Goal: Task Accomplishment & Management: Complete application form

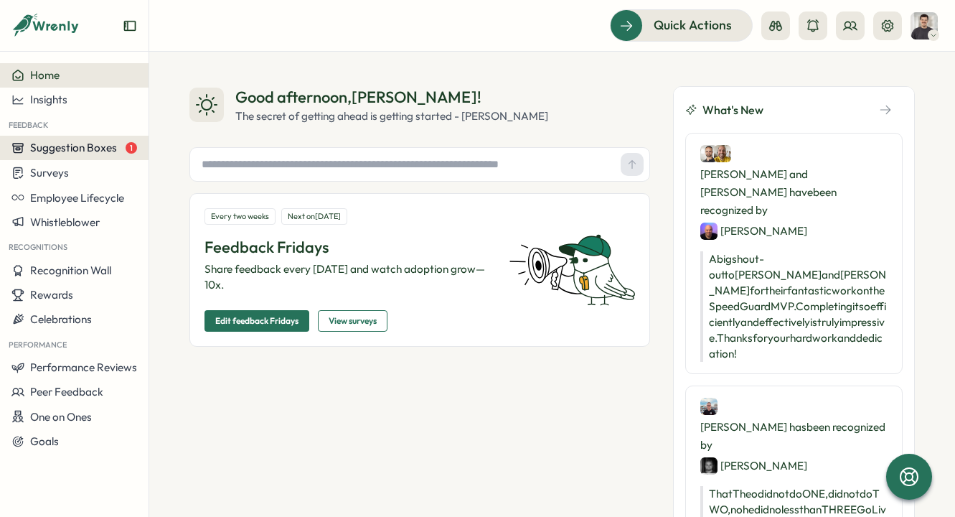
click at [92, 156] on button "Suggestion Boxes 1" at bounding box center [74, 148] width 149 height 24
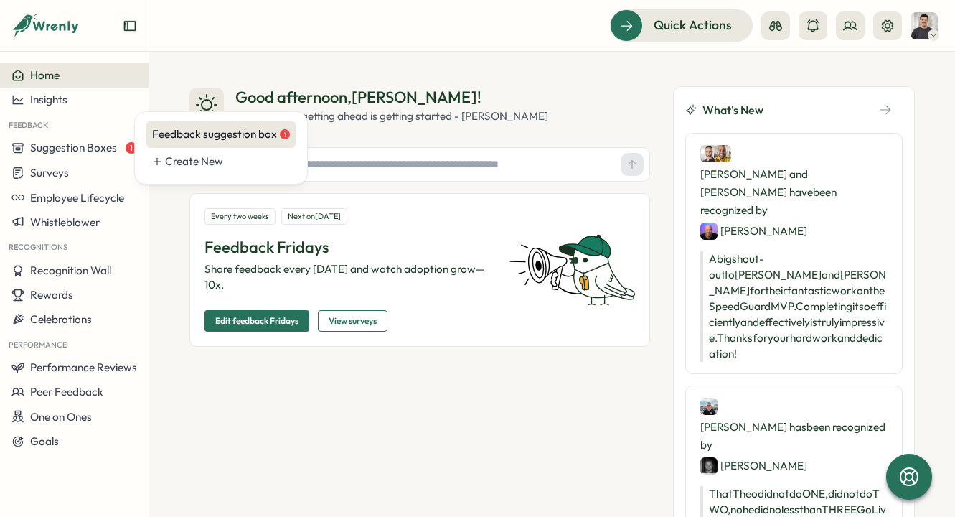
click at [182, 139] on div "Feedback suggestion box 1" at bounding box center [221, 134] width 138 height 16
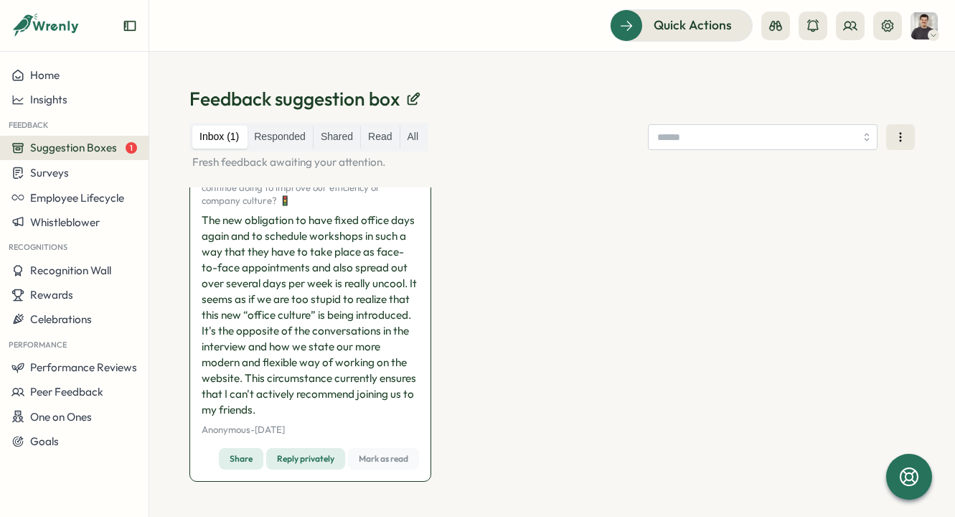
scroll to position [56, 0]
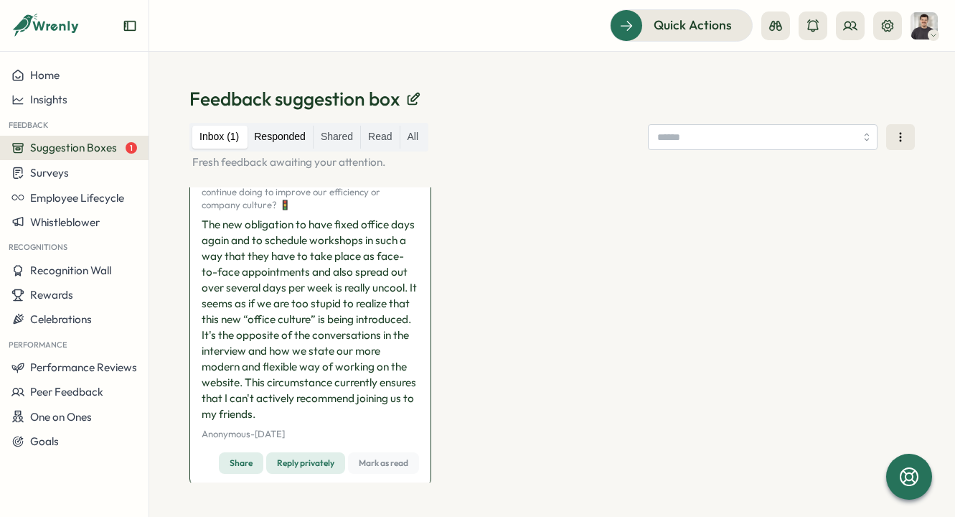
click at [261, 139] on label "Responded" at bounding box center [280, 137] width 66 height 23
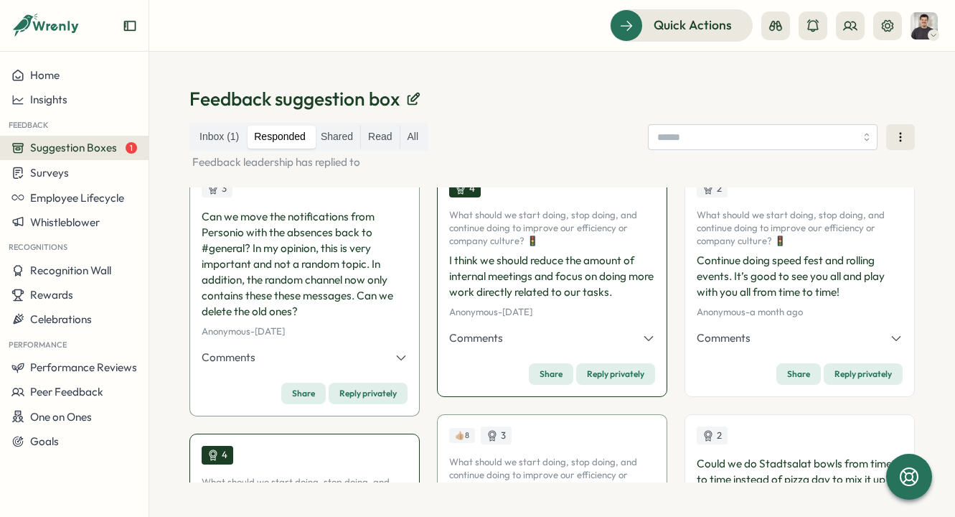
scroll to position [19, 0]
click at [603, 344] on button "Comments" at bounding box center [552, 339] width 206 height 16
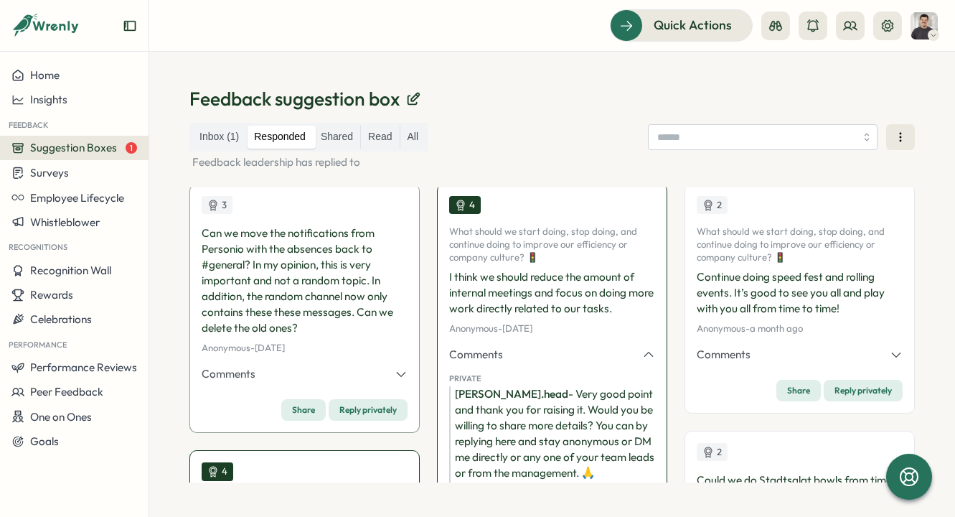
scroll to position [2, 0]
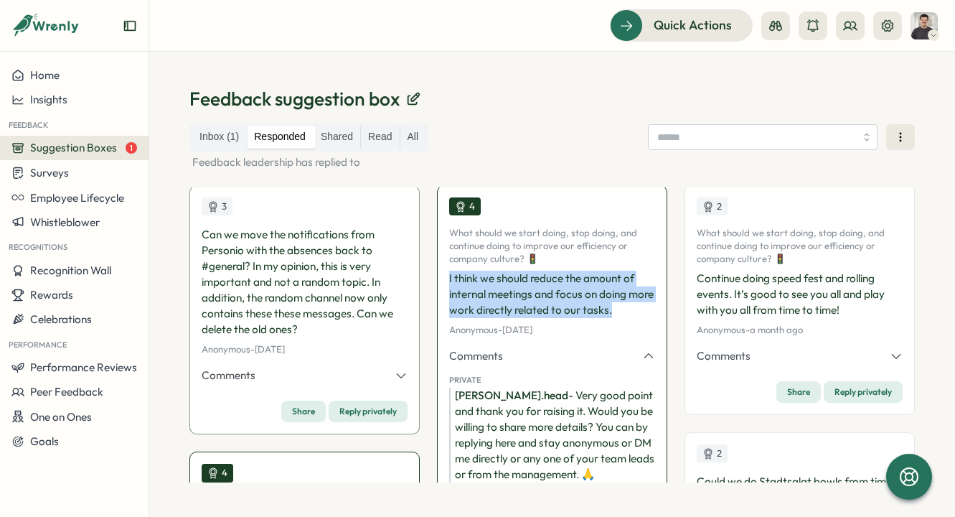
drag, startPoint x: 448, startPoint y: 277, endPoint x: 638, endPoint y: 319, distance: 194.6
click at [638, 319] on div "What should we start doing, stop doing, and continue doing to improve our effic…" at bounding box center [552, 281] width 206 height 109
copy p "I think we should reduce the amount of internal meetings and focus on doing mor…"
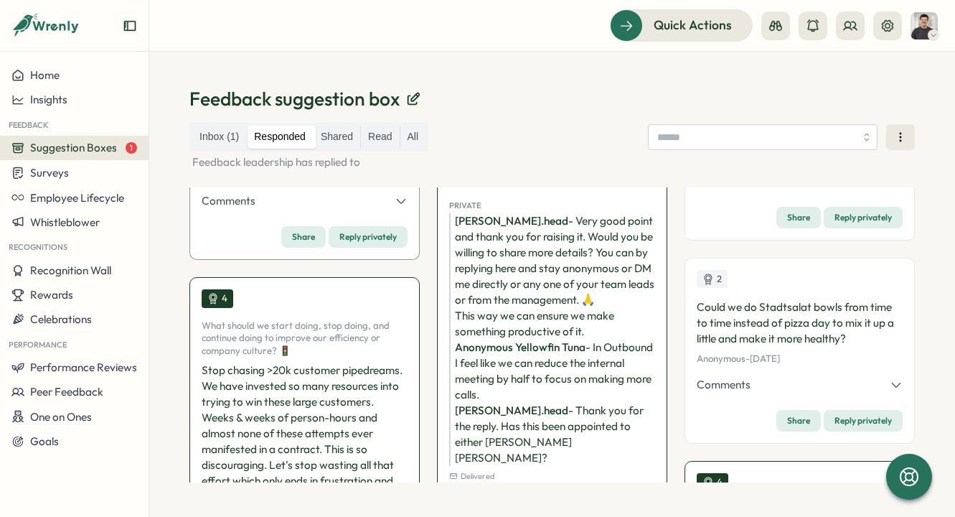
scroll to position [193, 0]
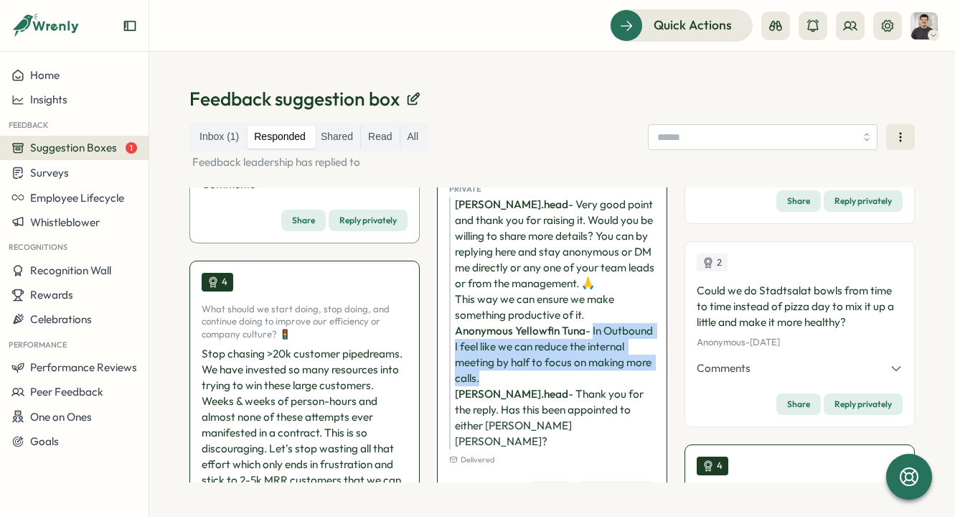
drag, startPoint x: 565, startPoint y: 377, endPoint x: 590, endPoint y: 333, distance: 50.8
click at [590, 333] on div "Anonymous Yellowfin Tuna - In Outbound I feel like we can reduce the internal m…" at bounding box center [552, 354] width 206 height 63
copy div "In Outbound I feel like we can reduce the internal meeting by half to focus on …"
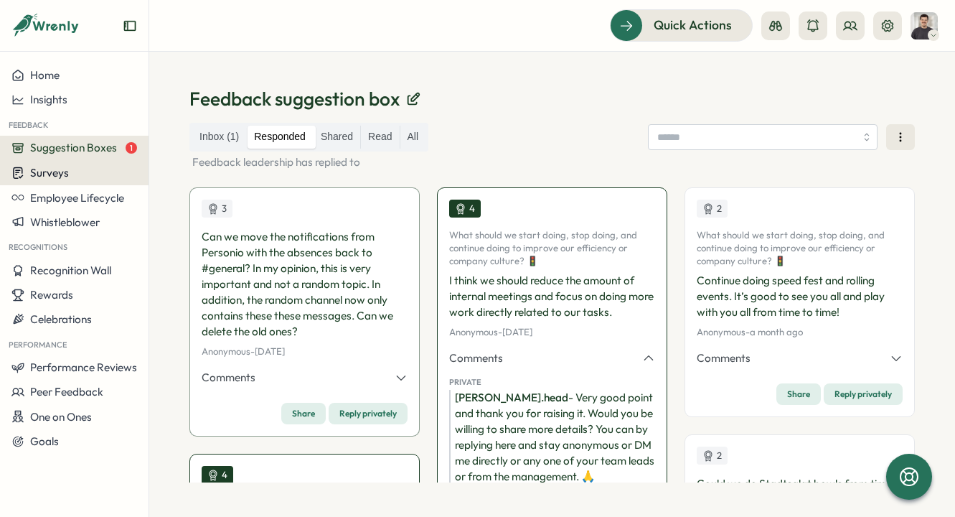
click at [71, 175] on div "Surveys" at bounding box center [74, 173] width 126 height 14
click at [66, 204] on button "Employee Lifecycle" at bounding box center [74, 197] width 149 height 24
click at [160, 195] on icon at bounding box center [157, 197] width 10 height 10
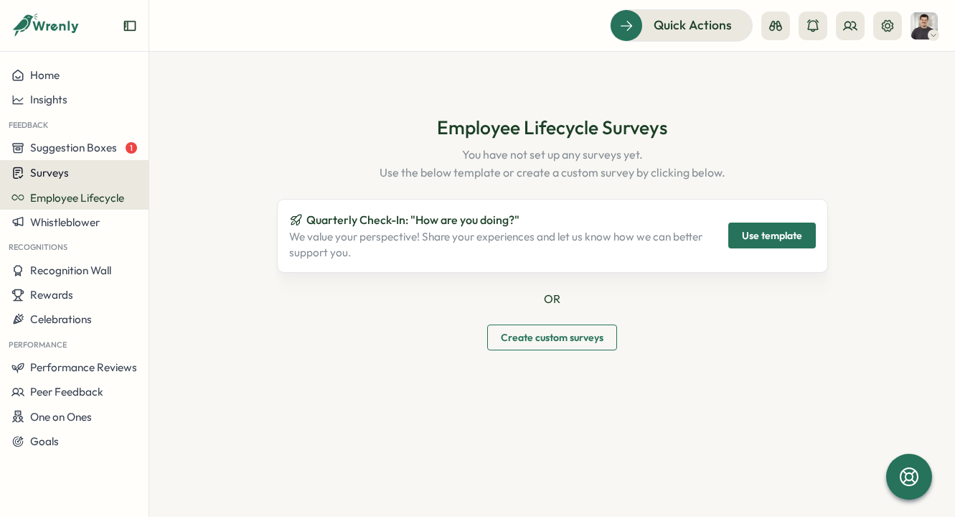
click at [75, 179] on button "Surveys" at bounding box center [74, 172] width 149 height 25
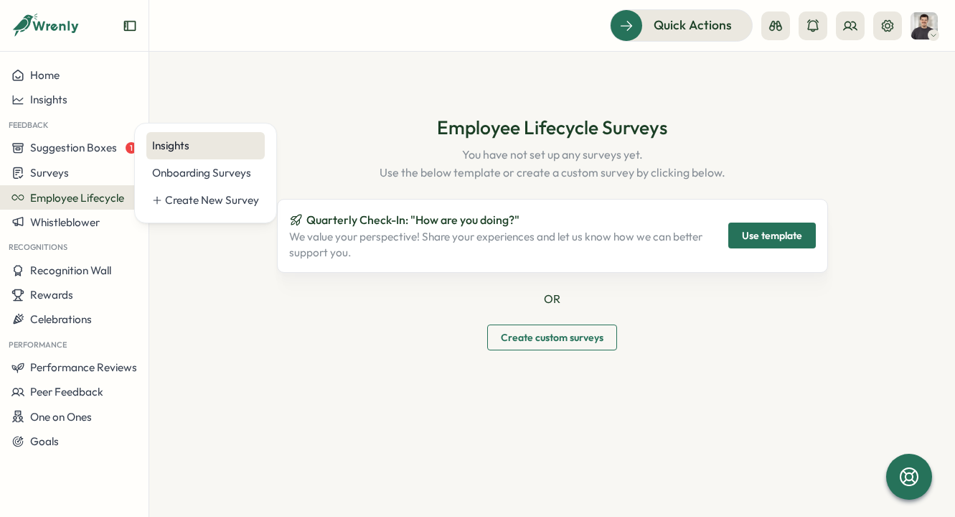
click at [186, 151] on div "Insights" at bounding box center [205, 146] width 107 height 16
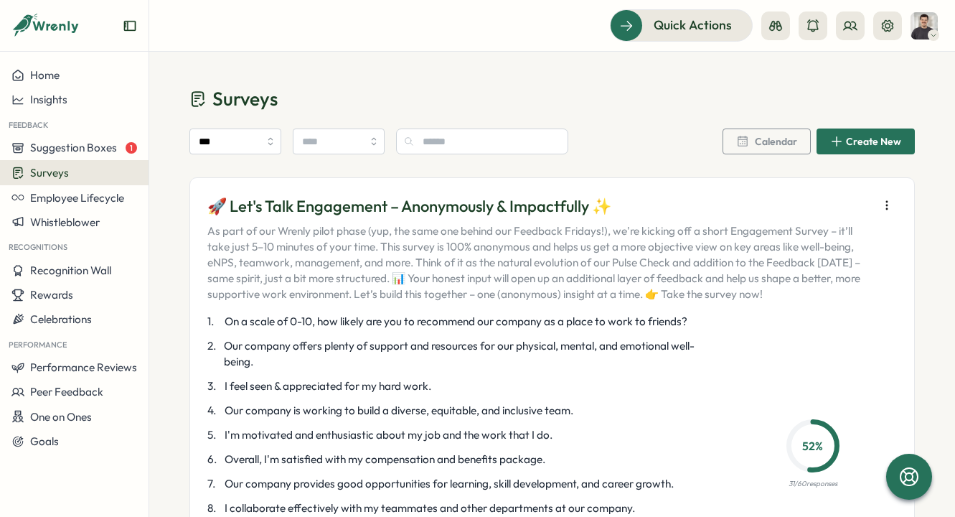
click at [865, 195] on div "🚀 Let's Talk Engagement – Anonymously & Impactfully ✨ As part of our Wrenly pil…" at bounding box center [551, 248] width 689 height 107
click at [880, 197] on button "button" at bounding box center [887, 205] width 20 height 20
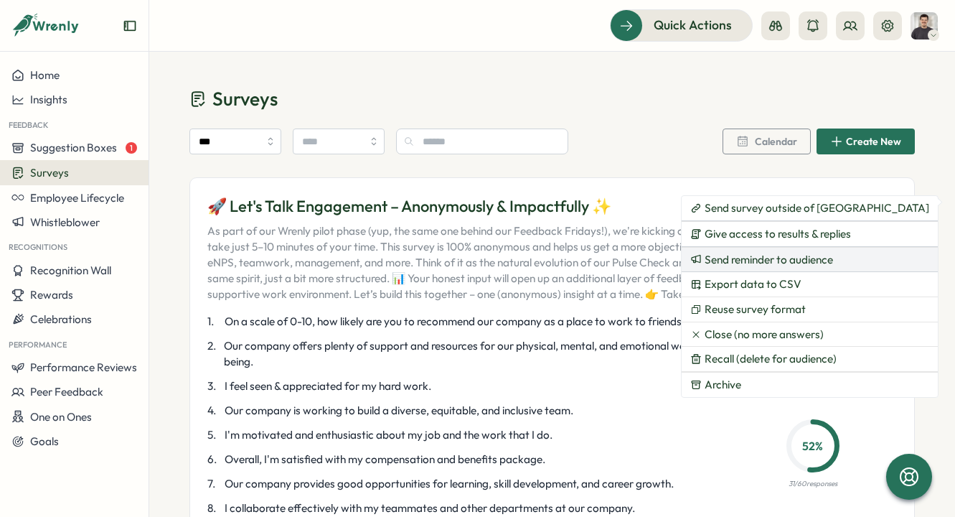
click at [808, 263] on span "Send reminder to audience" at bounding box center [769, 259] width 128 height 13
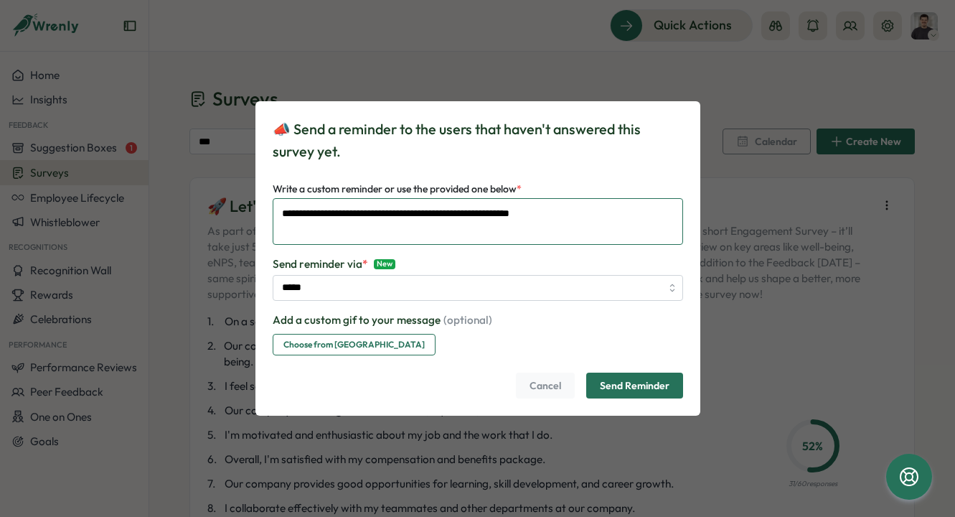
drag, startPoint x: 608, startPoint y: 213, endPoint x: 240, endPoint y: 217, distance: 367.4
click at [240, 217] on div "**********" at bounding box center [477, 258] width 955 height 517
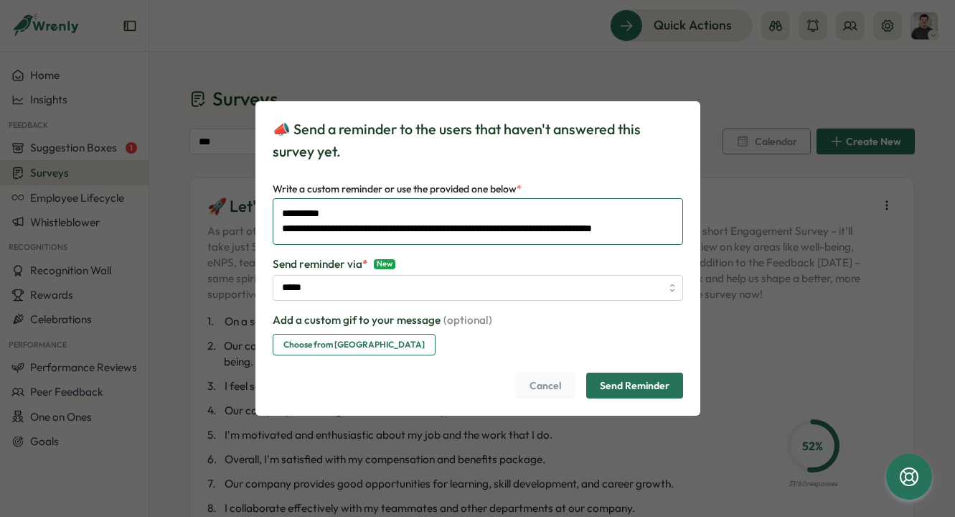
scroll to position [6, 0]
click at [489, 220] on textarea "**********" at bounding box center [478, 221] width 410 height 47
click at [0, 0] on lt-em "***" at bounding box center [0, 0] width 0 height 0
click at [528, 223] on textarea "**********" at bounding box center [478, 221] width 410 height 47
click at [0, 0] on lt-div "**********" at bounding box center [0, 0] width 0 height 0
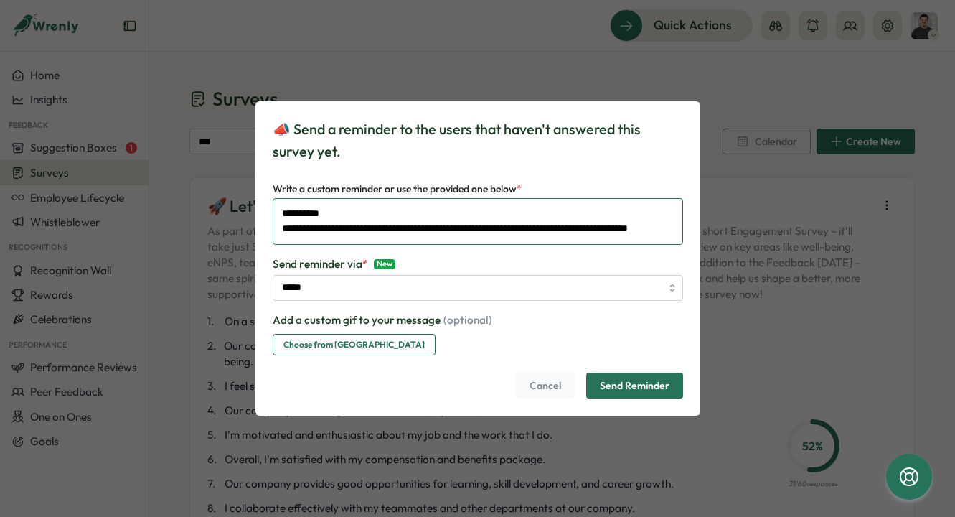
click at [0, 0] on lt-div "**********" at bounding box center [0, 0] width 0 height 0
click at [0, 0] on lt-span "* **" at bounding box center [0, 0] width 0 height 0
click at [386, 240] on textarea "**********" at bounding box center [478, 221] width 410 height 47
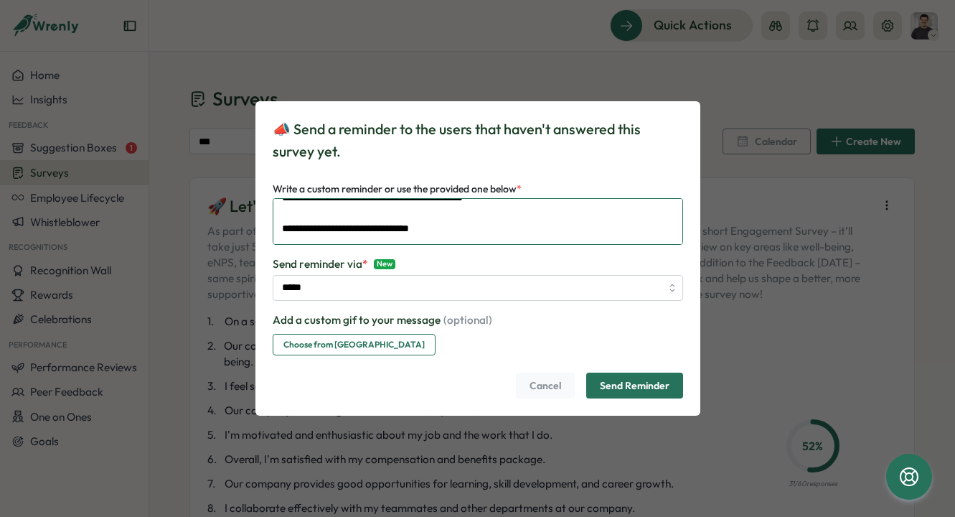
scroll to position [84, 0]
type textarea "**********"
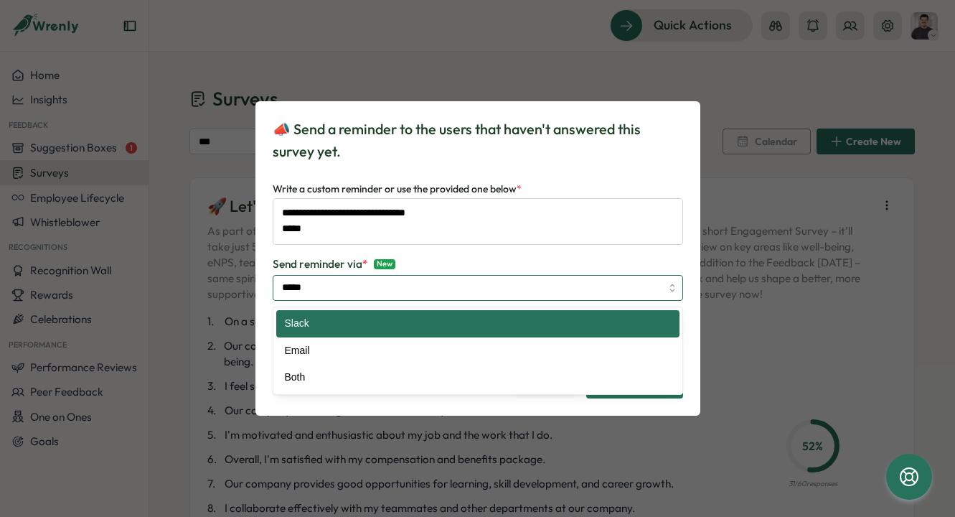
click at [381, 283] on input "*****" at bounding box center [478, 288] width 410 height 26
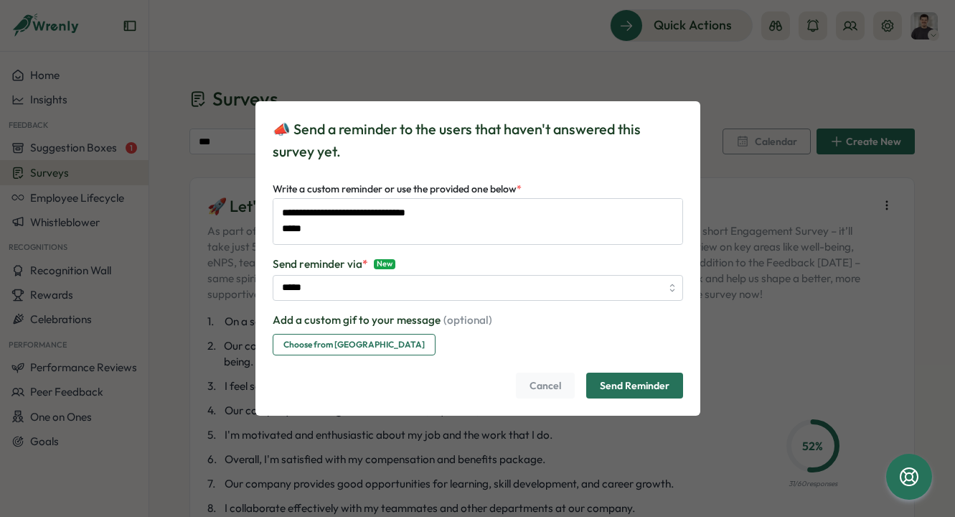
click at [611, 380] on span "Send Reminder" at bounding box center [635, 385] width 70 height 24
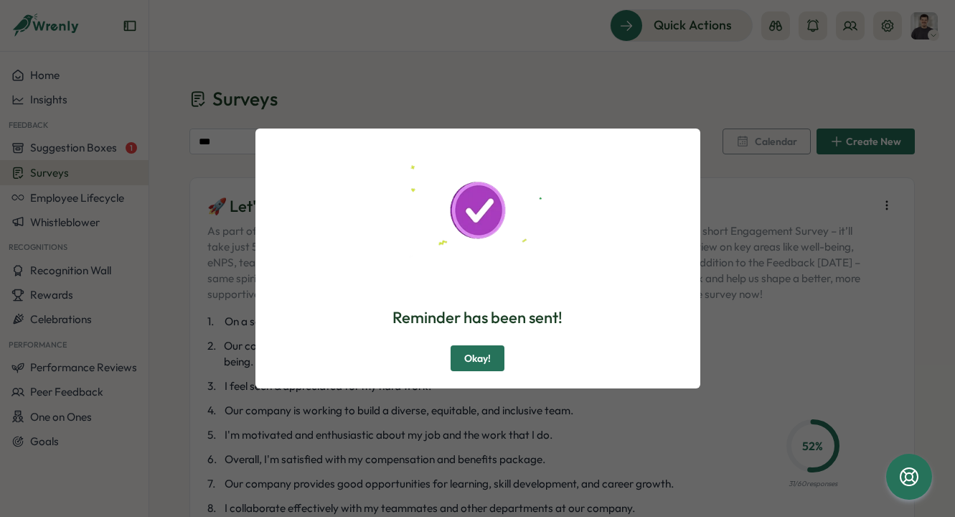
click at [480, 347] on span "Okay!" at bounding box center [477, 358] width 27 height 24
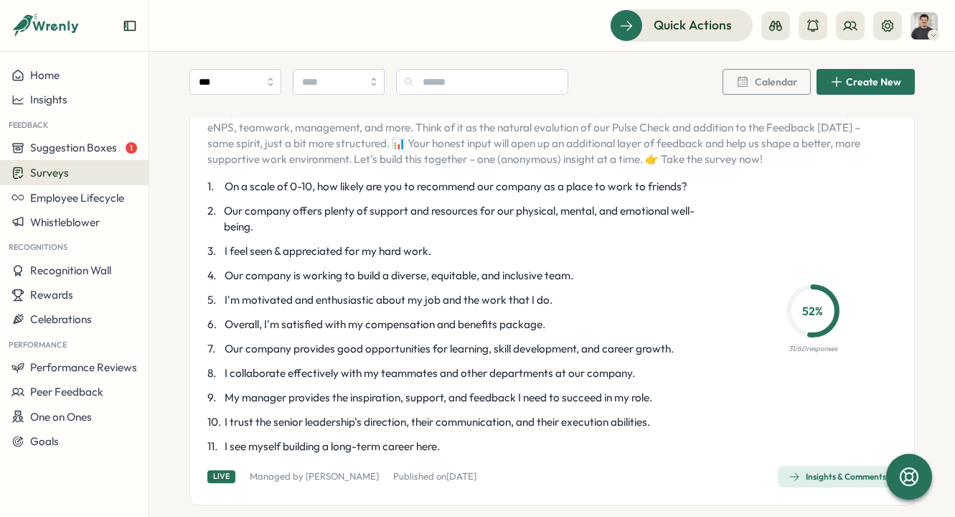
scroll to position [158, 0]
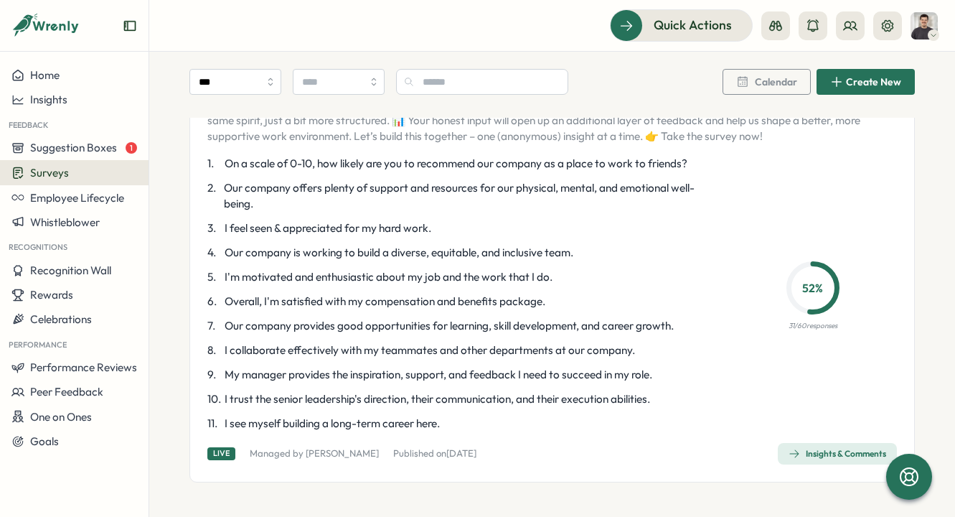
click at [801, 451] on div "Insights & Comments" at bounding box center [837, 453] width 98 height 11
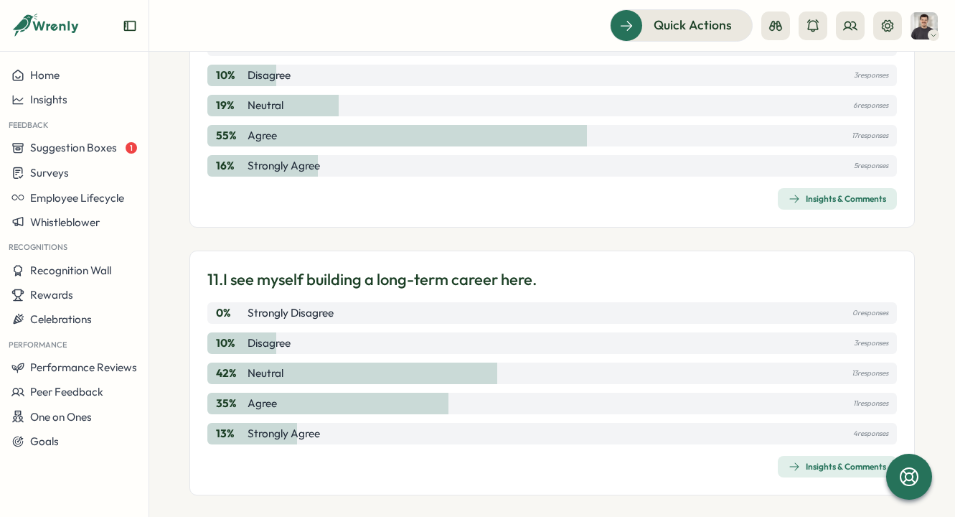
scroll to position [2848, 0]
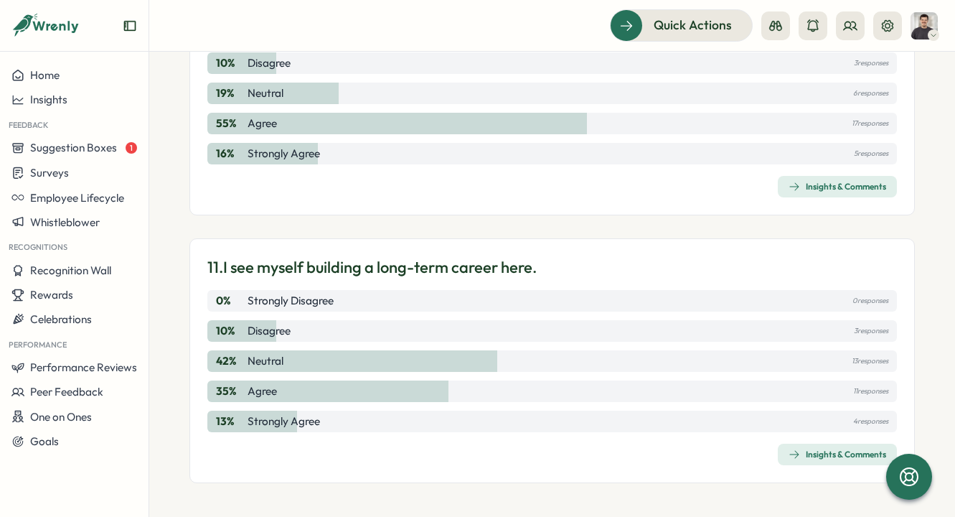
click at [793, 451] on div "Insights & Comments" at bounding box center [837, 453] width 98 height 11
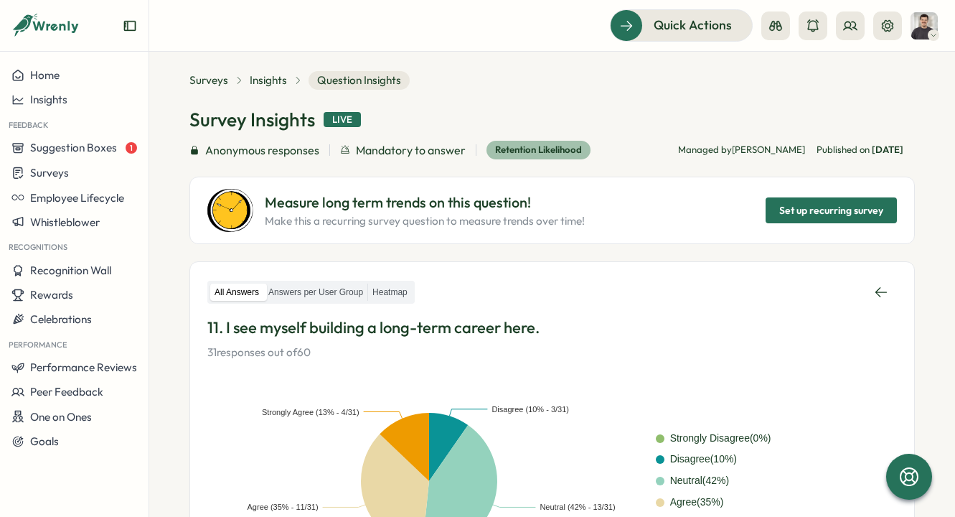
scroll to position [13, 0]
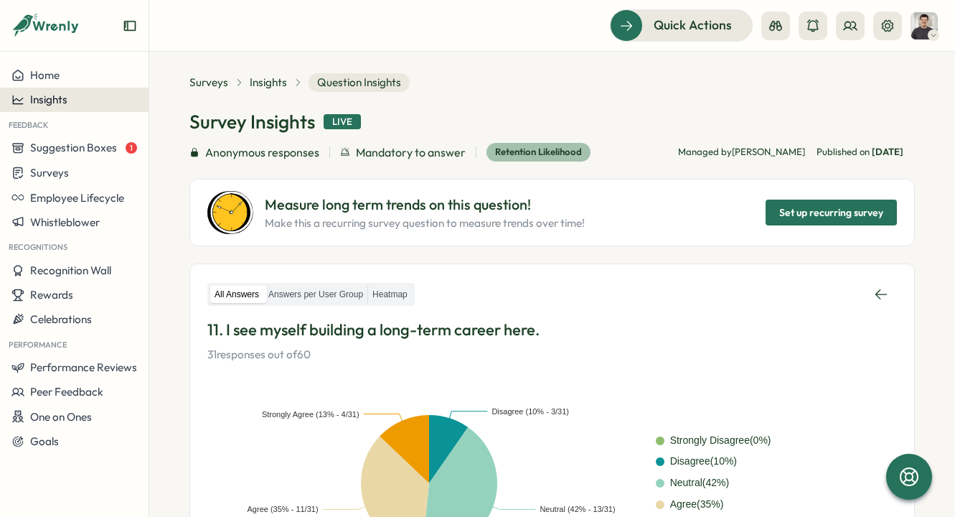
click at [91, 98] on div "Insights" at bounding box center [74, 99] width 126 height 13
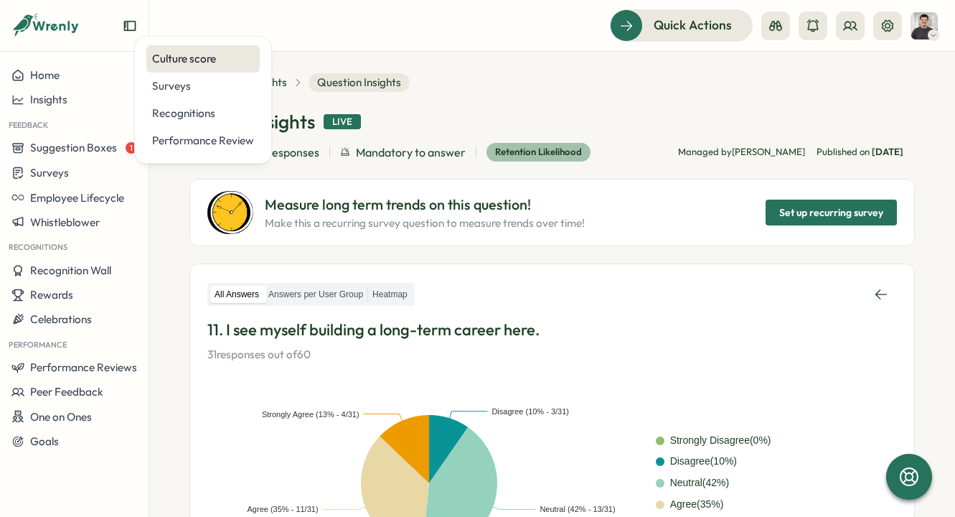
click at [218, 65] on div "Culture score" at bounding box center [203, 59] width 102 height 16
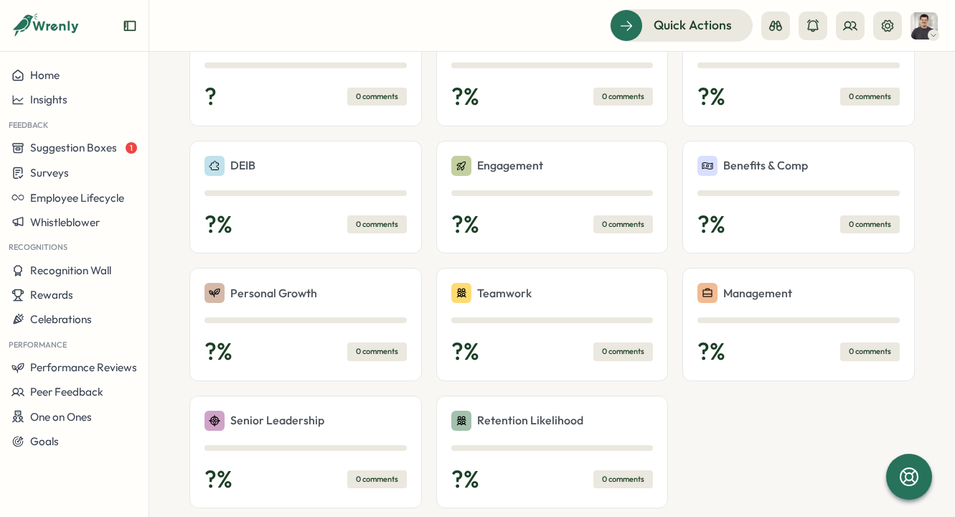
scroll to position [430, 0]
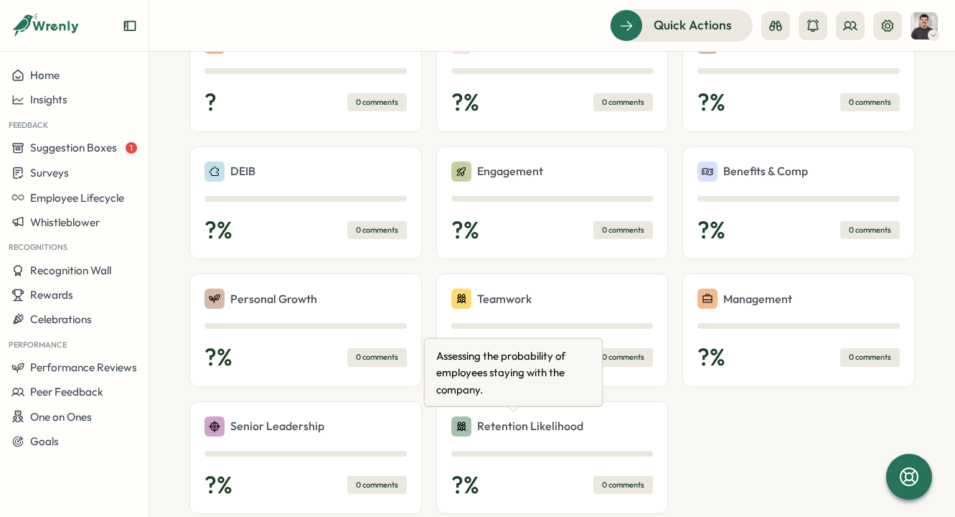
click at [529, 427] on p "Retention Likelihood" at bounding box center [530, 426] width 106 height 18
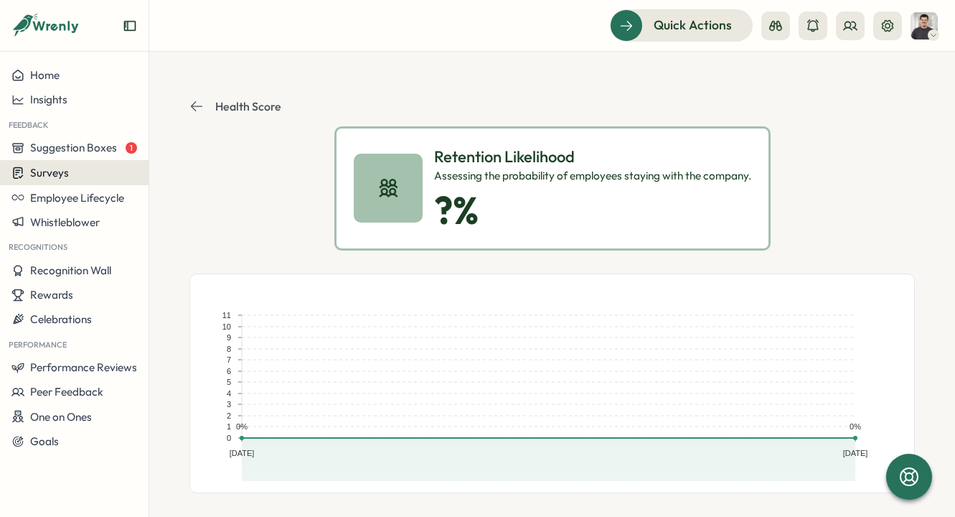
click at [84, 174] on div "Surveys" at bounding box center [74, 173] width 126 height 14
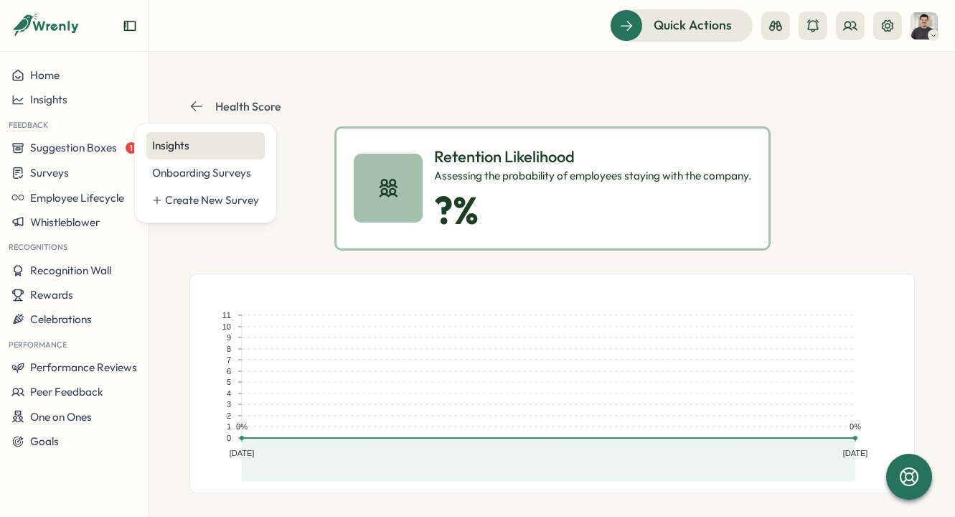
click at [195, 146] on div "Insights" at bounding box center [205, 146] width 107 height 16
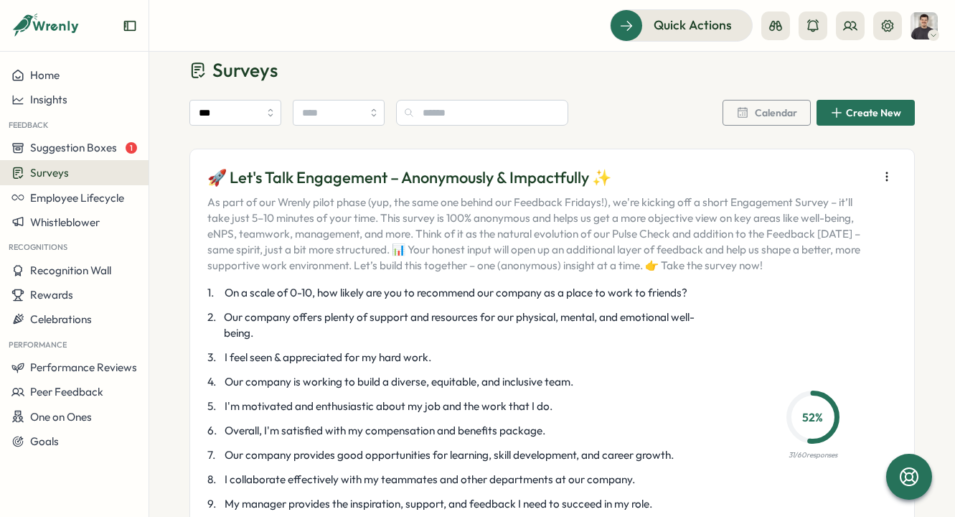
scroll to position [29, 0]
click at [72, 100] on div "Insights" at bounding box center [74, 99] width 126 height 13
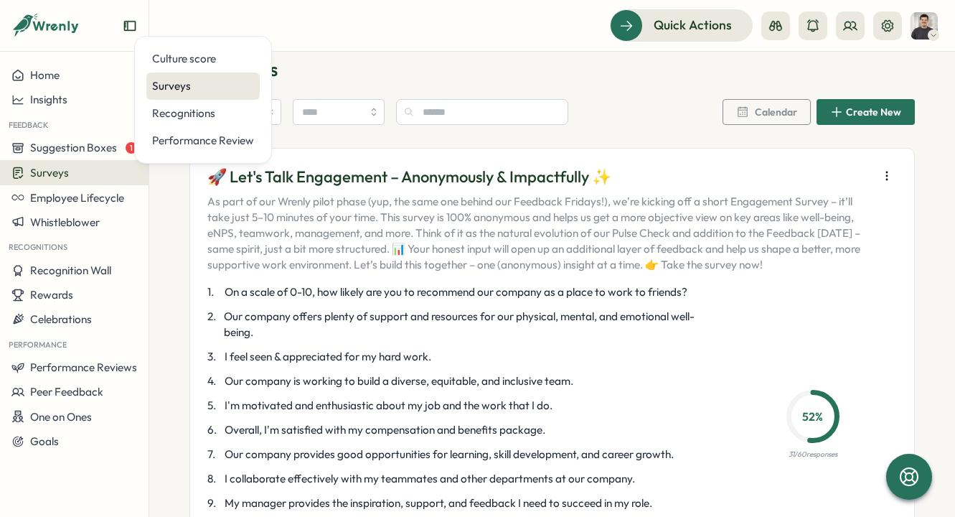
click at [225, 85] on div "Surveys" at bounding box center [203, 86] width 102 height 16
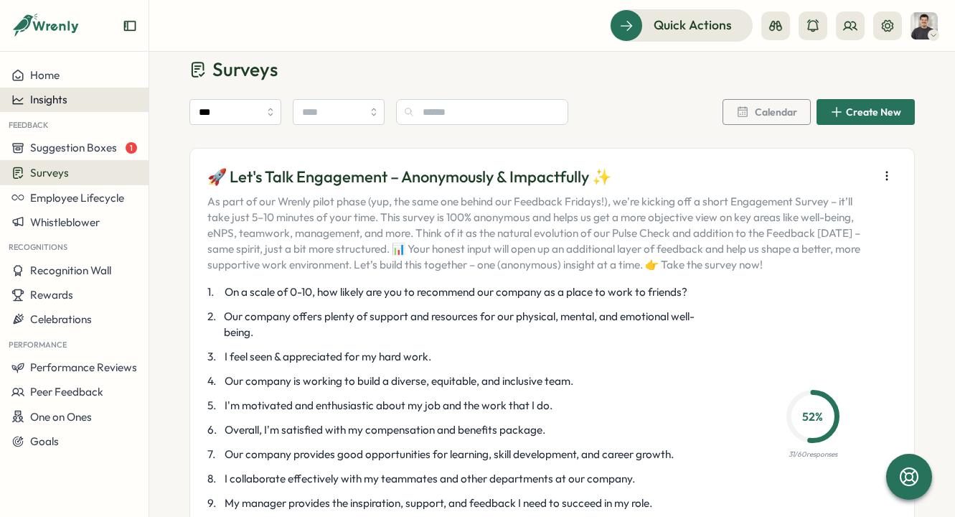
click at [113, 95] on div "Insights" at bounding box center [74, 99] width 126 height 13
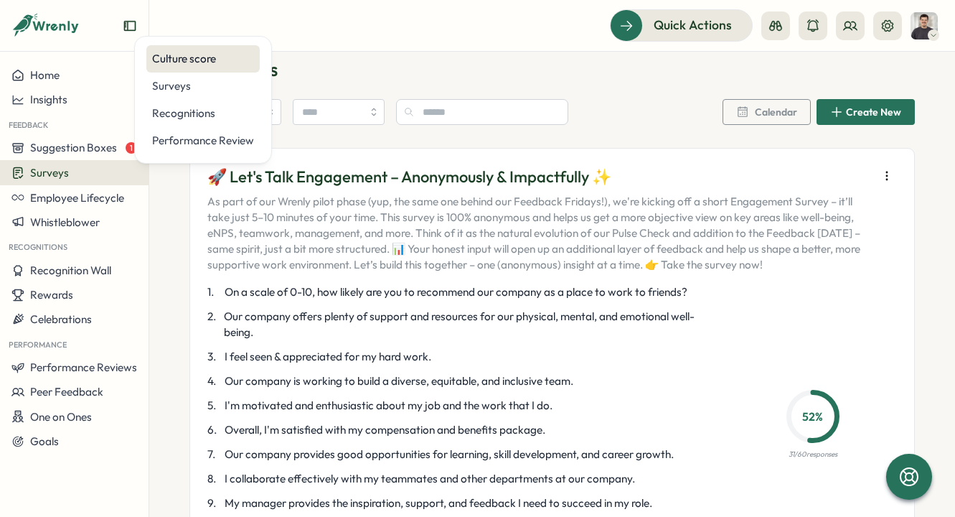
click at [184, 61] on div "Culture score" at bounding box center [203, 59] width 102 height 16
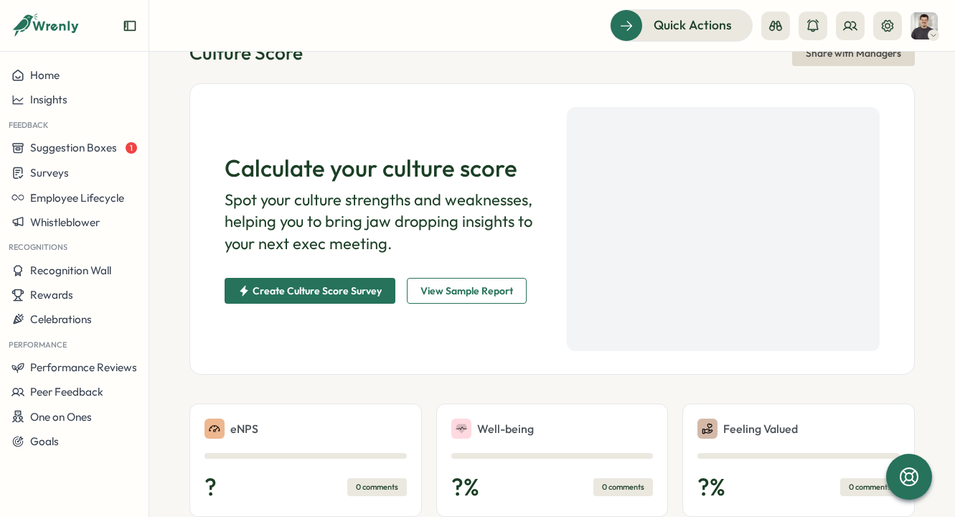
scroll to position [52, 0]
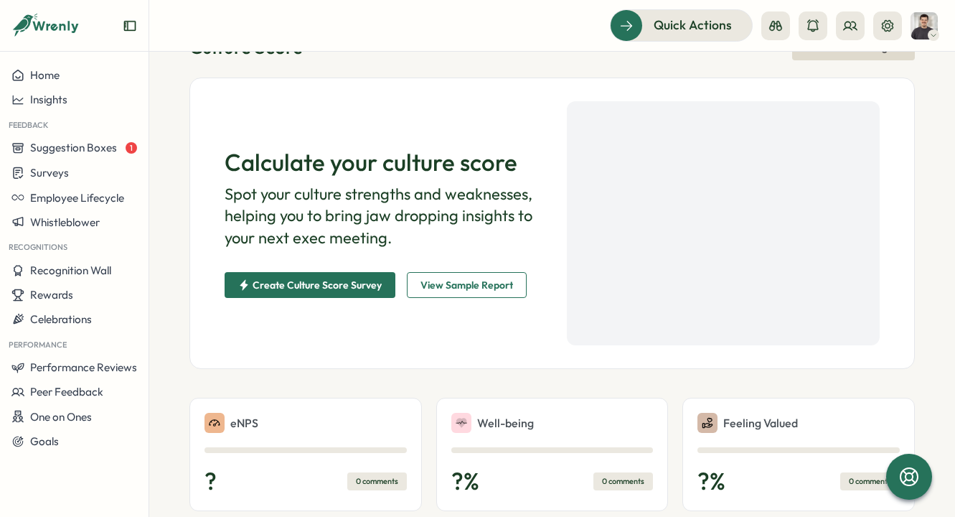
click at [359, 287] on span "Create Culture Score Survey" at bounding box center [317, 285] width 129 height 10
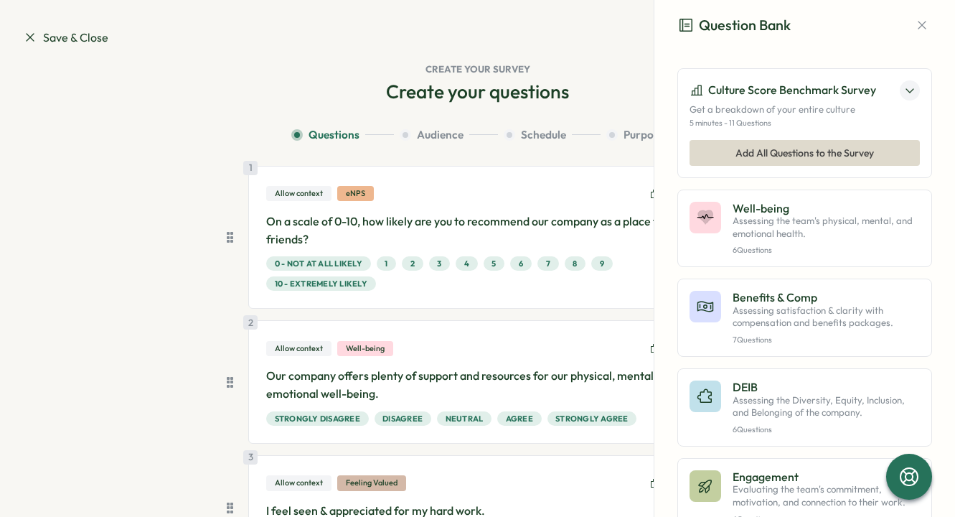
click at [32, 38] on icon at bounding box center [30, 37] width 14 height 14
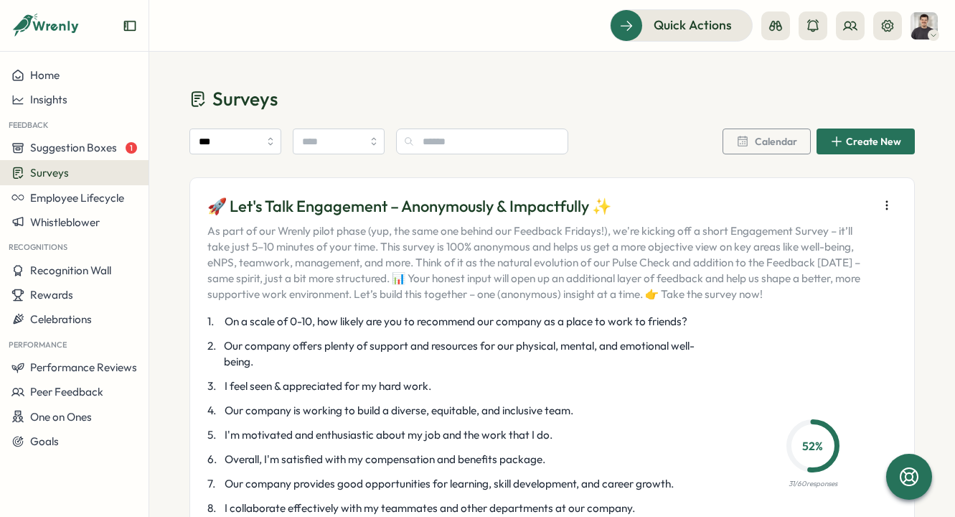
click at [112, 178] on div "Surveys" at bounding box center [74, 173] width 126 height 14
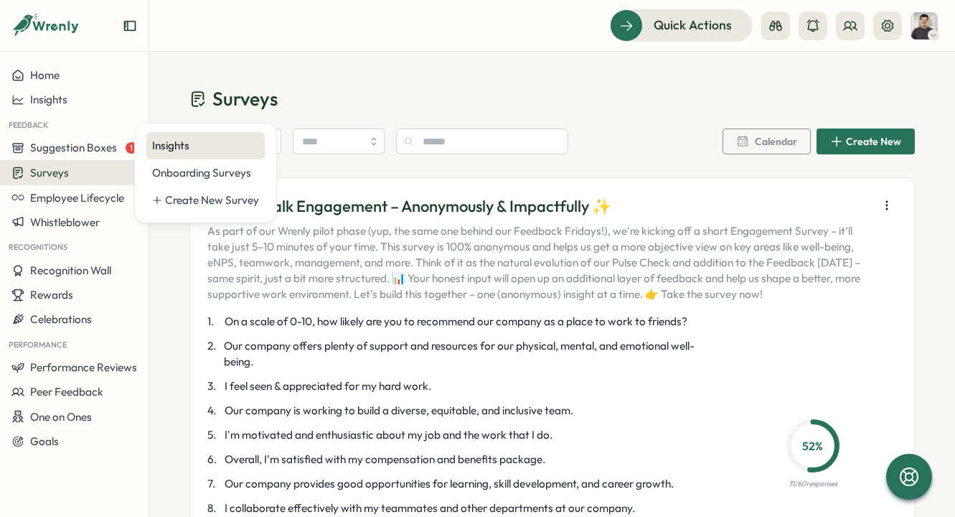
click at [188, 149] on div "Insights" at bounding box center [205, 146] width 107 height 16
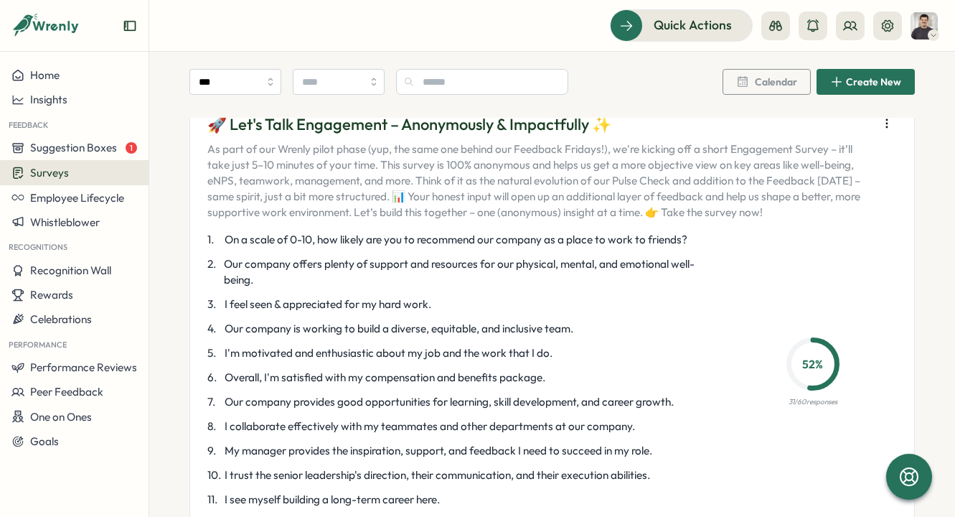
scroll to position [158, 0]
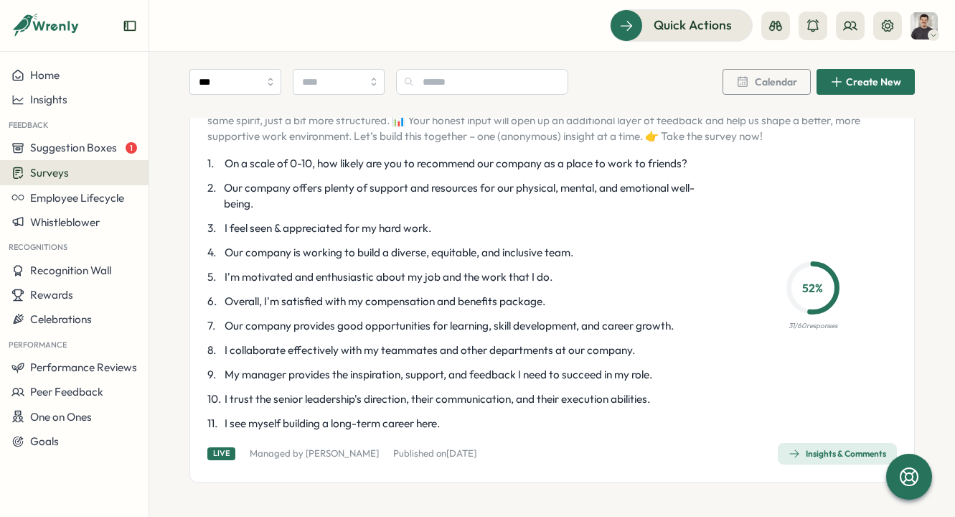
click at [816, 457] on div "Insights & Comments" at bounding box center [837, 453] width 98 height 11
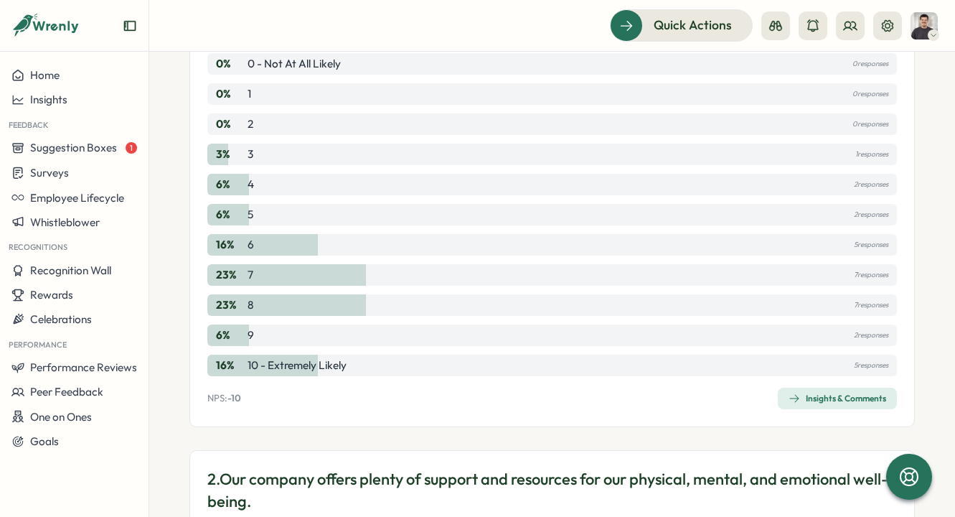
scroll to position [208, 0]
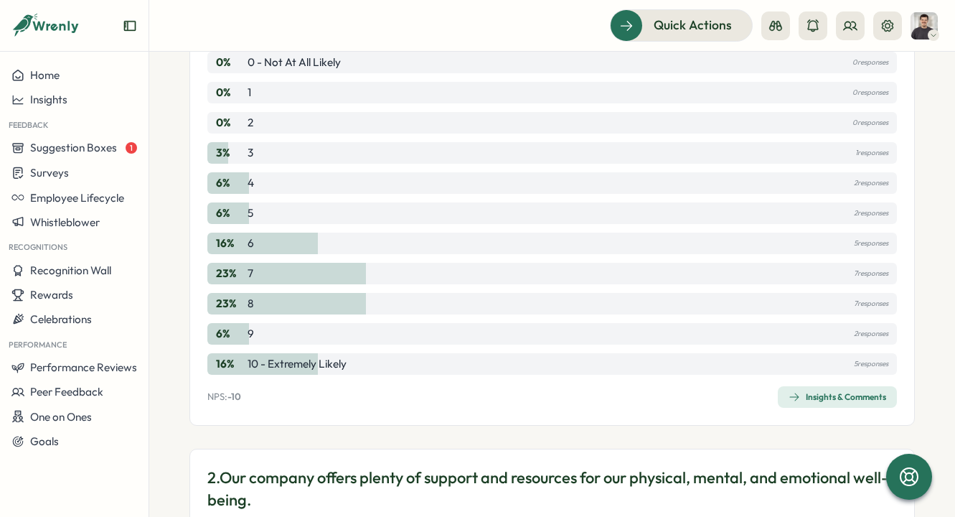
click at [788, 395] on icon "button" at bounding box center [793, 396] width 11 height 11
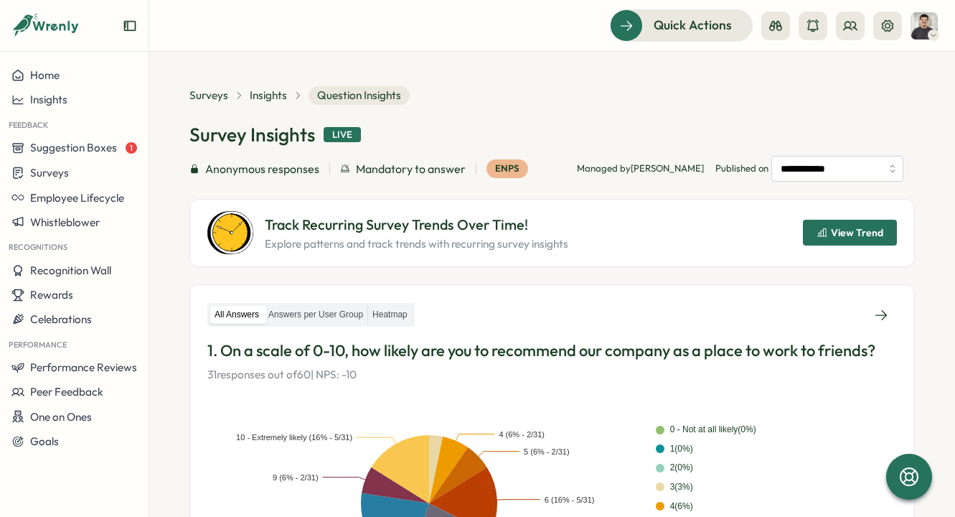
click at [847, 230] on span "View Trend" at bounding box center [857, 232] width 52 height 10
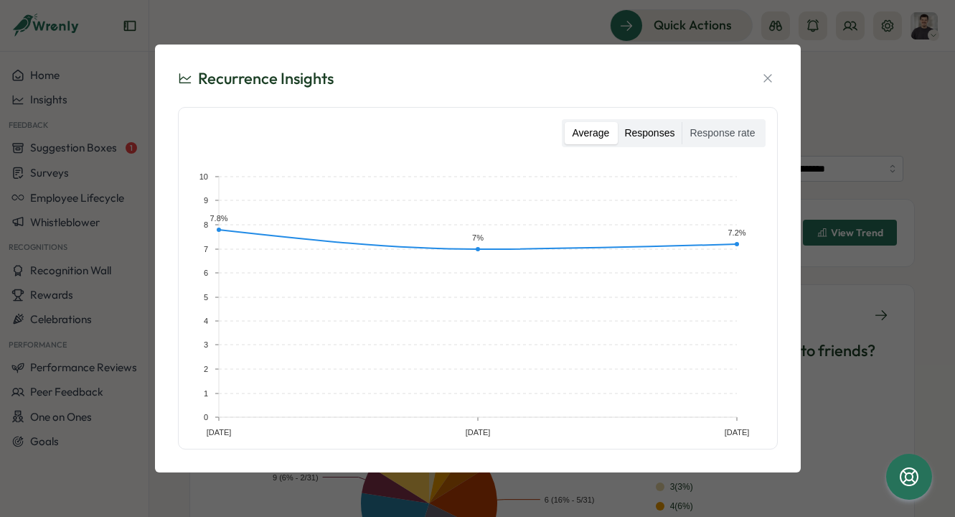
click at [643, 131] on label "Responses" at bounding box center [649, 133] width 65 height 23
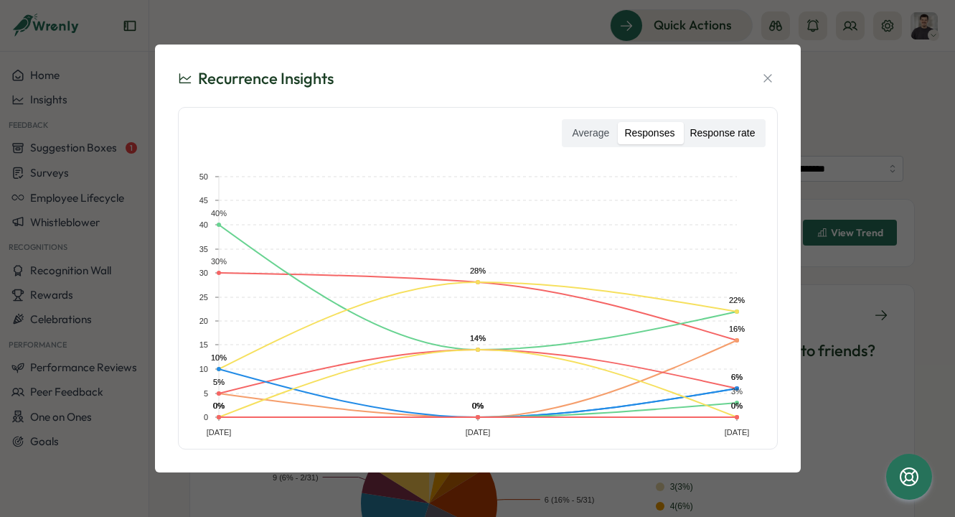
click at [722, 128] on label "Response rate" at bounding box center [722, 133] width 80 height 23
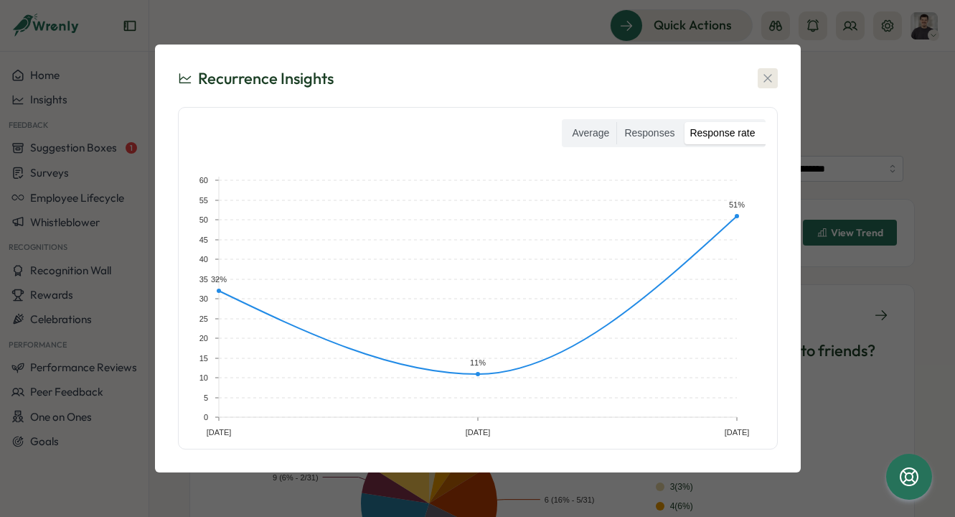
click at [768, 77] on icon "button" at bounding box center [767, 79] width 8 height 8
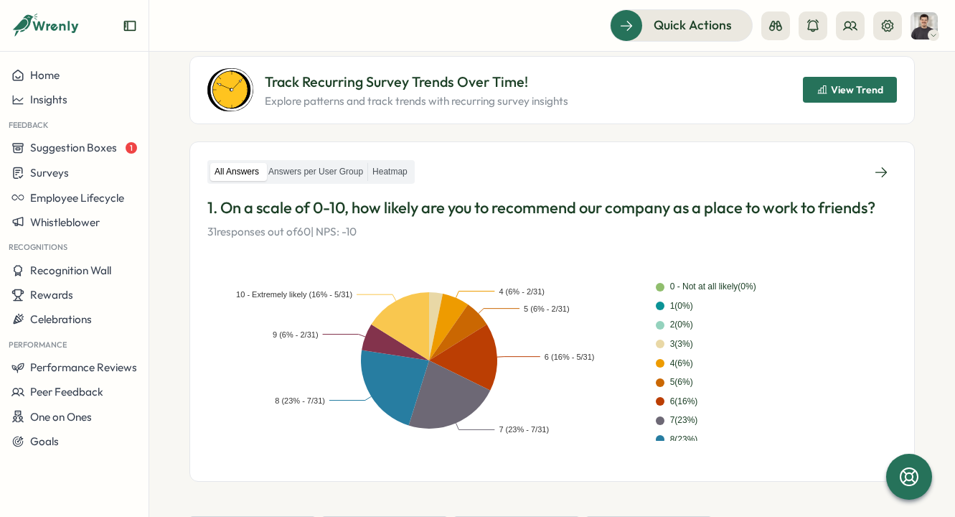
scroll to position [148, 0]
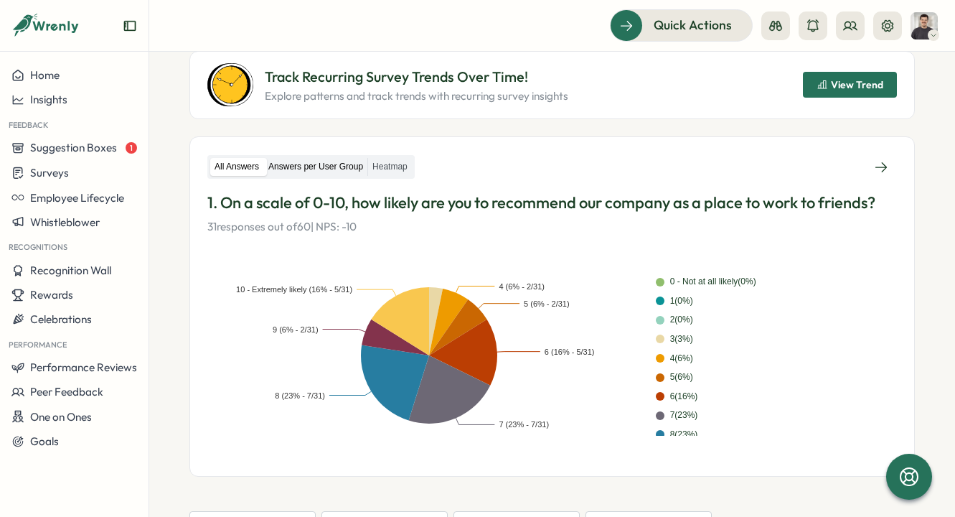
click at [328, 165] on label "Answers per User Group" at bounding box center [315, 167] width 103 height 18
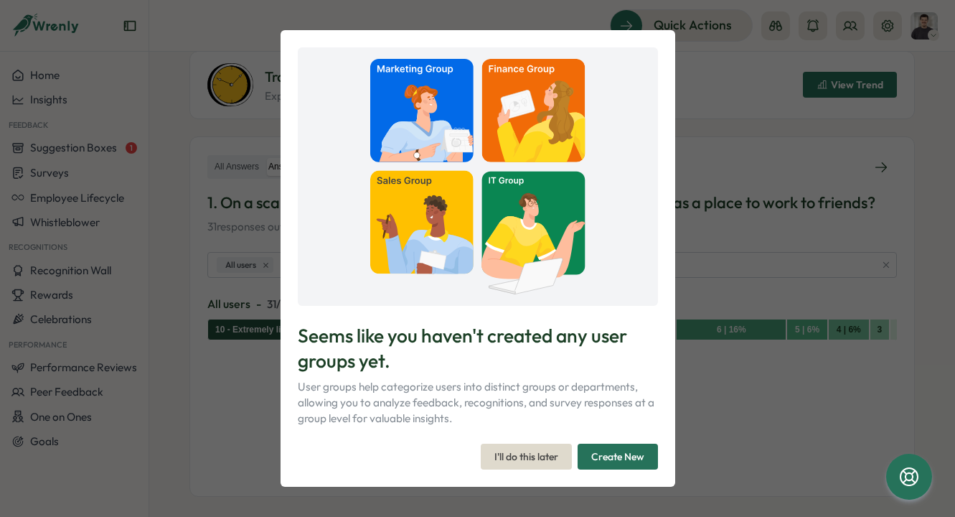
click at [537, 462] on span "I'll do this later" at bounding box center [526, 456] width 64 height 24
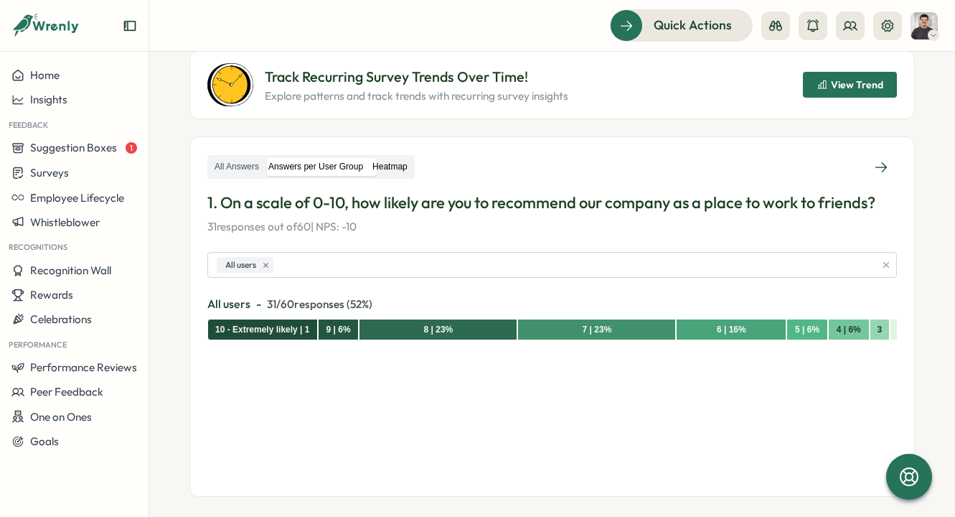
click at [407, 168] on label "Heatmap" at bounding box center [390, 167] width 44 height 18
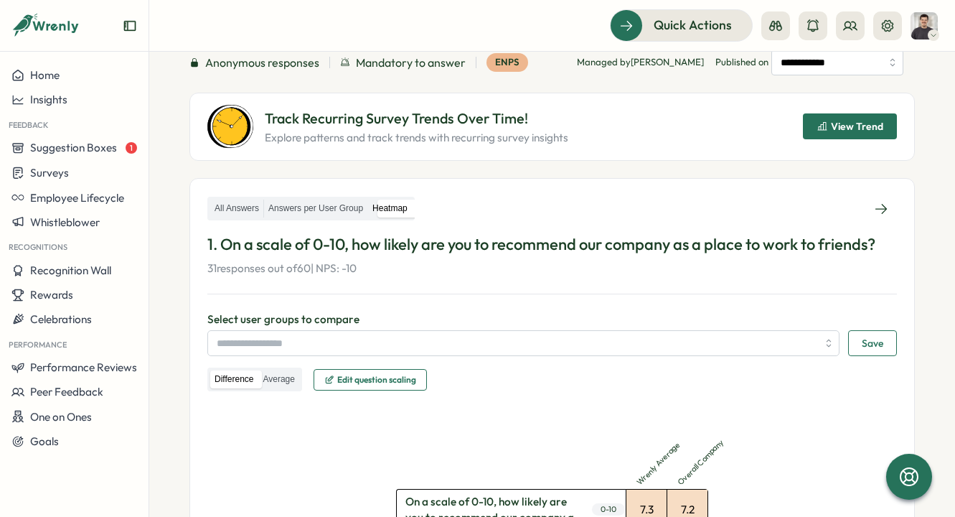
scroll to position [0, 0]
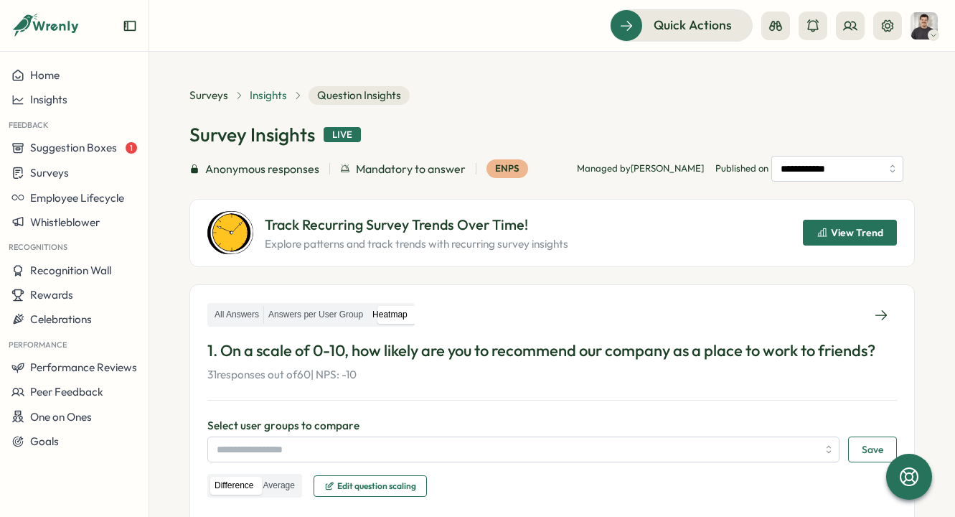
click at [265, 101] on span "Insights" at bounding box center [268, 96] width 37 height 16
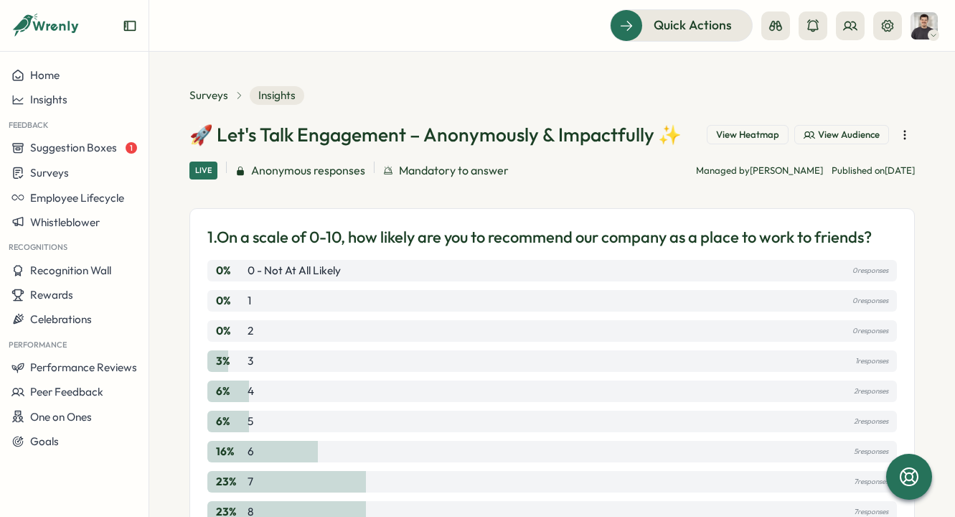
scroll to position [17, 0]
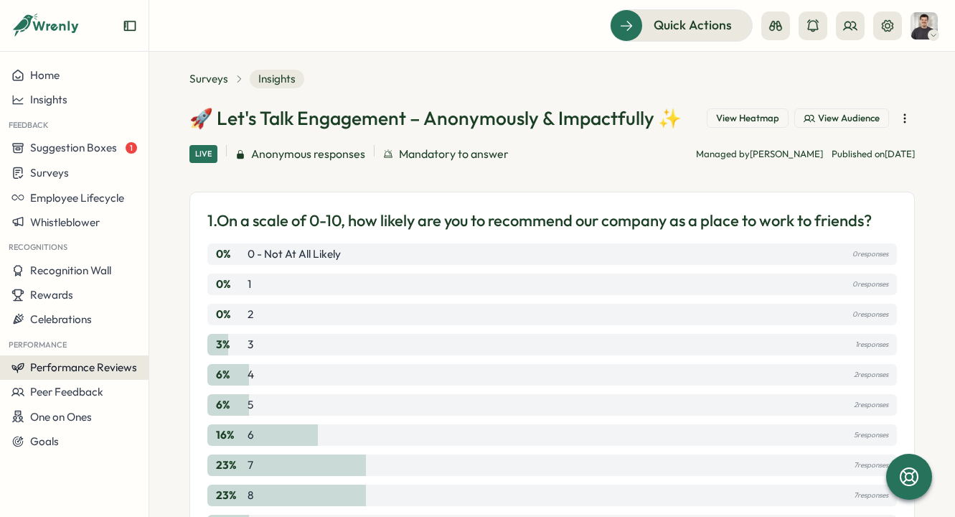
click at [95, 367] on span "Performance Reviews" at bounding box center [83, 367] width 107 height 14
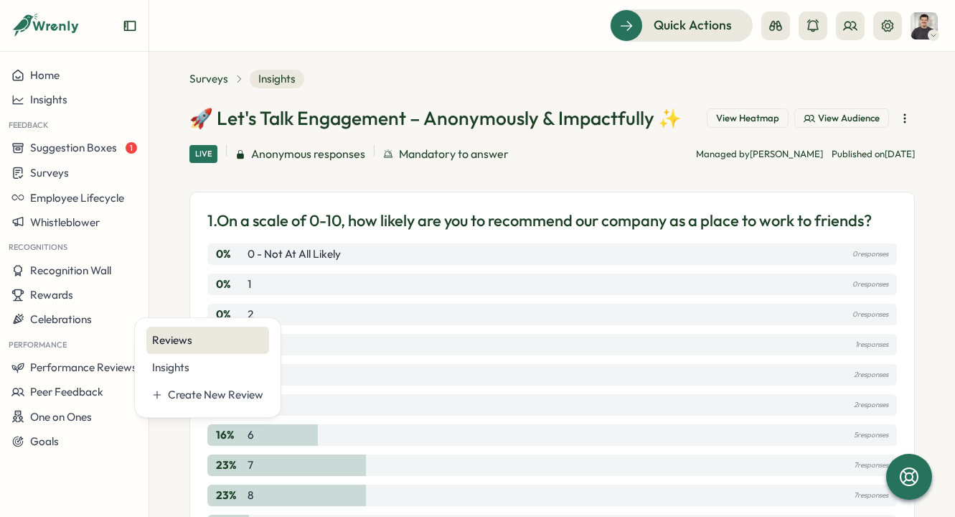
click at [227, 340] on div "Reviews" at bounding box center [207, 340] width 111 height 16
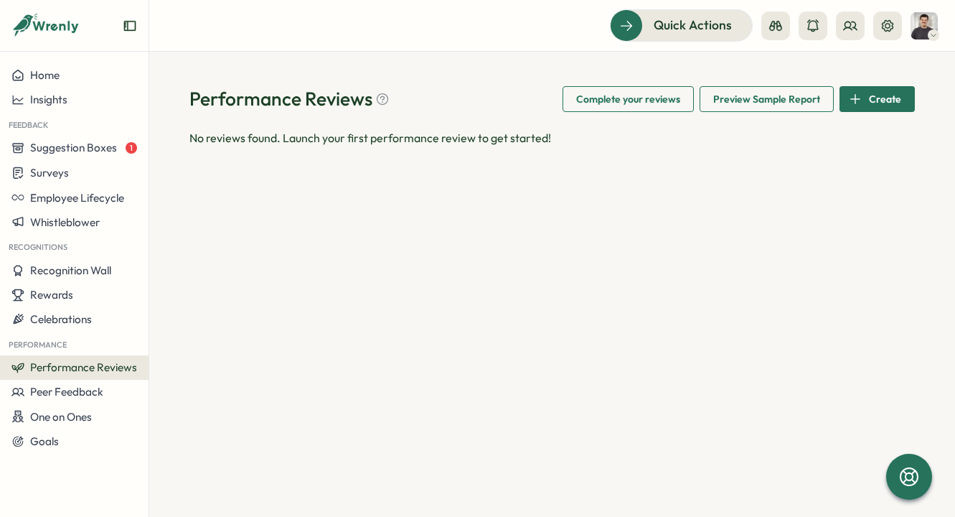
click at [117, 362] on span "Performance Reviews" at bounding box center [83, 367] width 107 height 14
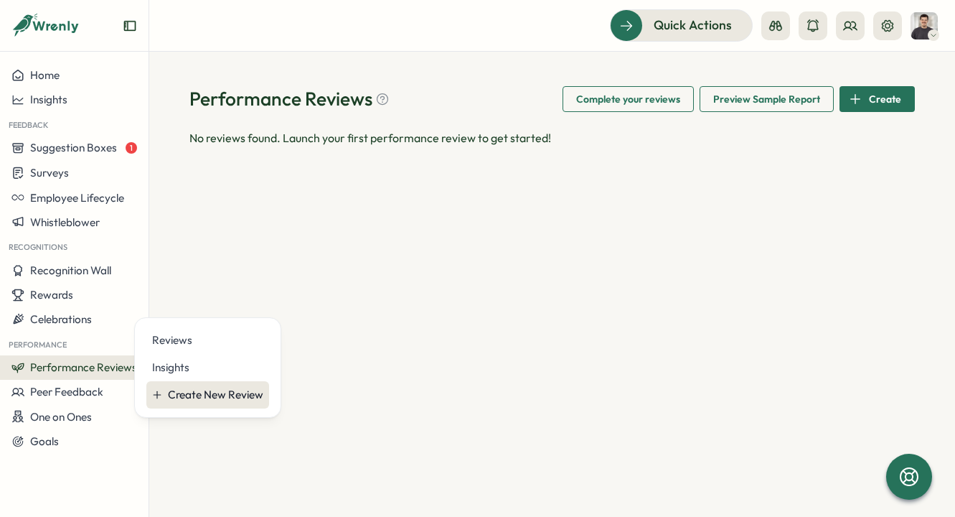
click at [188, 392] on div "Create New Review" at bounding box center [215, 395] width 95 height 16
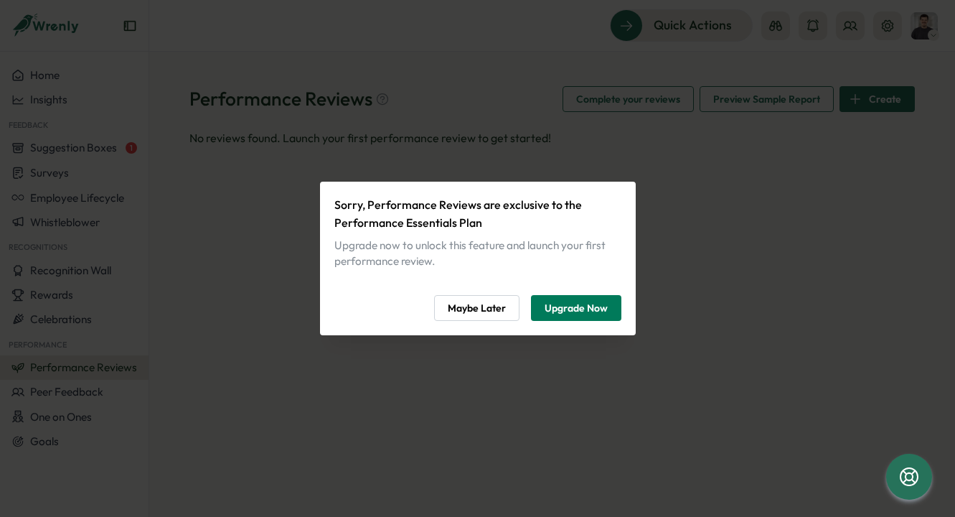
click at [481, 312] on span "Maybe Later" at bounding box center [477, 308] width 58 height 24
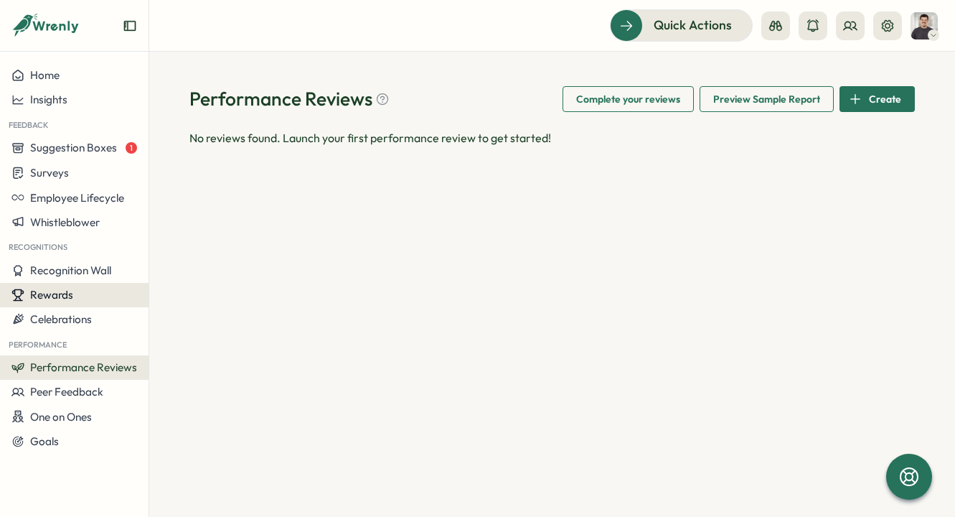
click at [104, 294] on div "Rewards" at bounding box center [74, 294] width 126 height 13
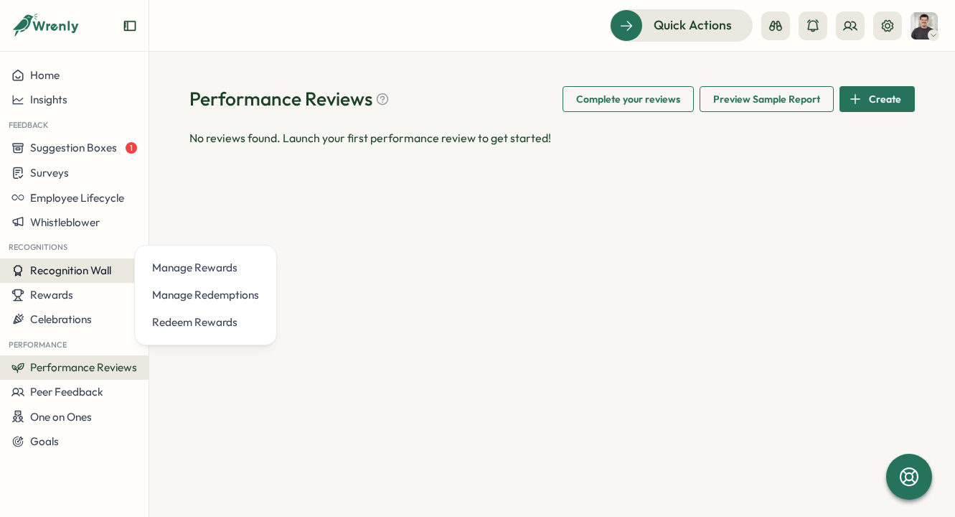
click at [75, 262] on button "Recognition Wall" at bounding box center [74, 270] width 149 height 24
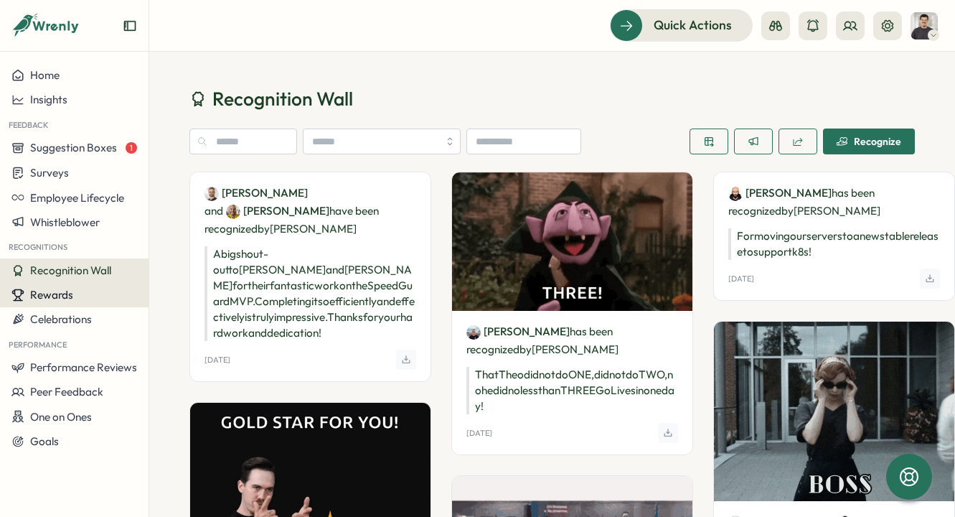
click at [83, 300] on div "Rewards" at bounding box center [74, 294] width 126 height 13
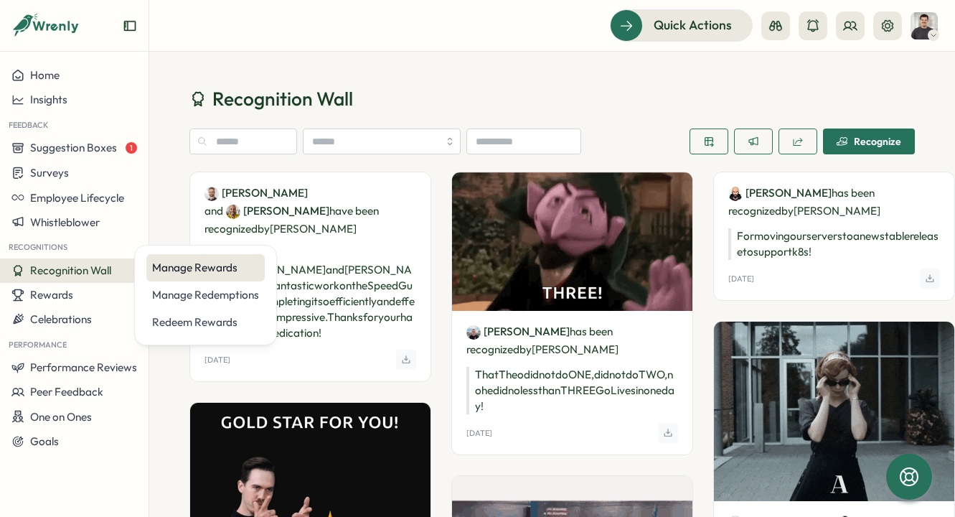
click at [210, 267] on div "Manage Rewards" at bounding box center [205, 268] width 107 height 16
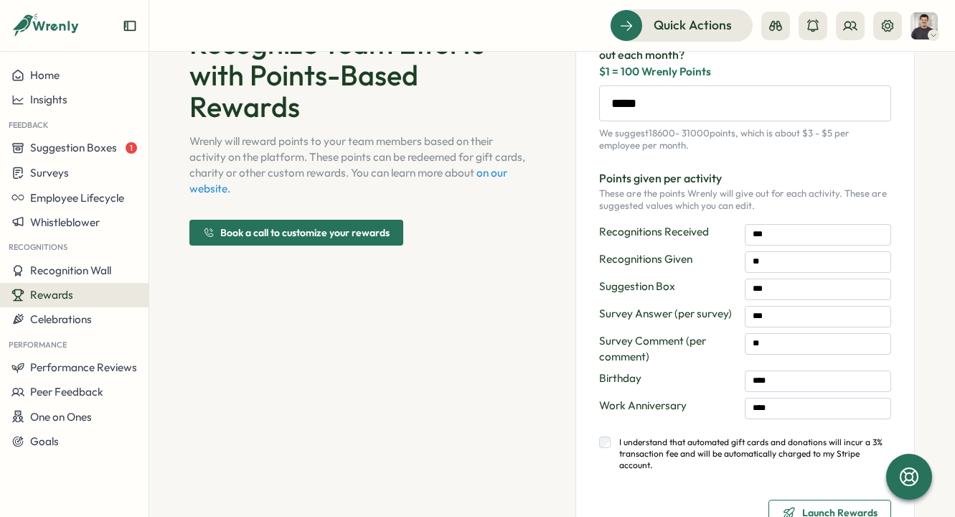
scroll to position [111, 0]
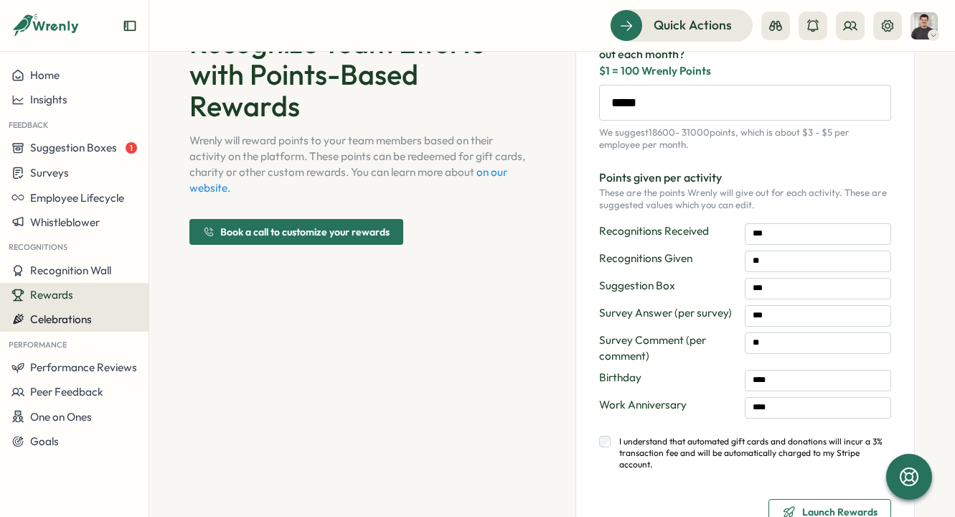
click at [96, 325] on div "Celebrations" at bounding box center [74, 319] width 126 height 13
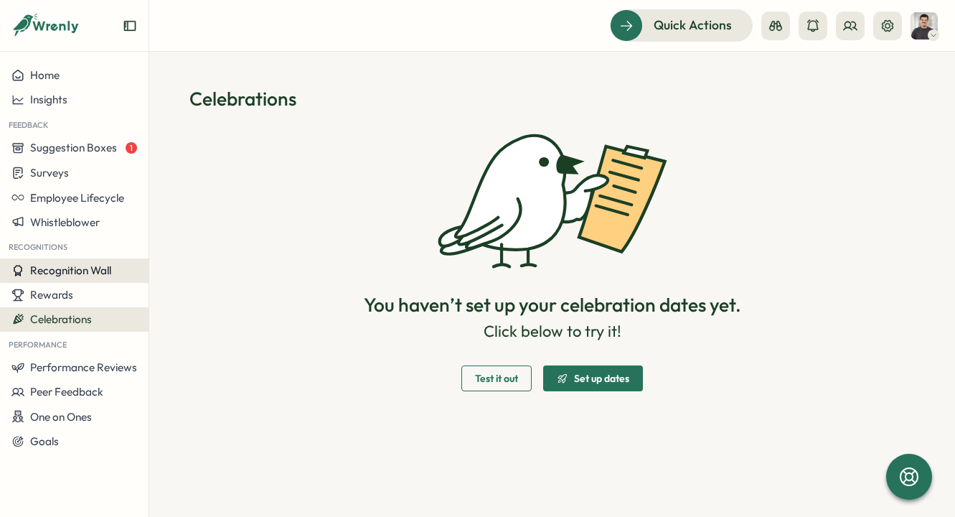
click at [65, 278] on button "Recognition Wall" at bounding box center [74, 270] width 149 height 24
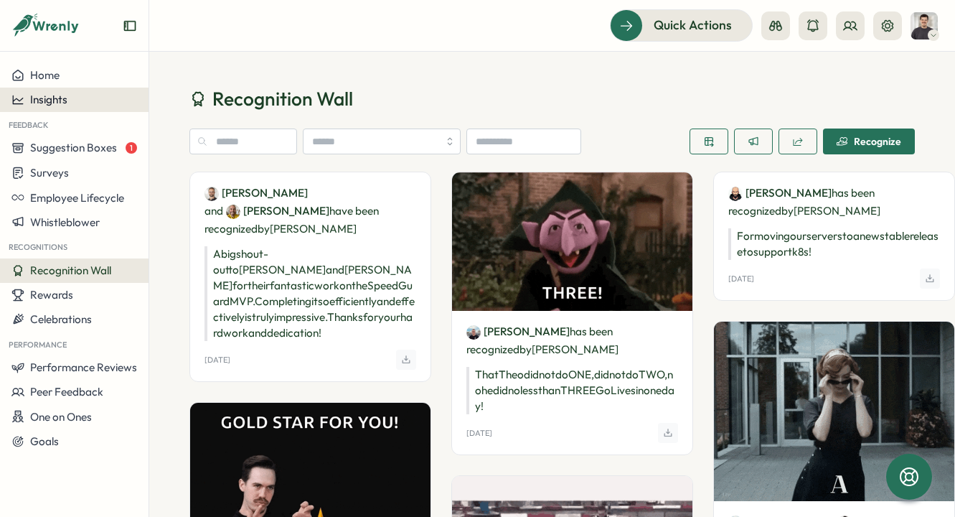
click at [77, 103] on div "Insights" at bounding box center [74, 99] width 126 height 13
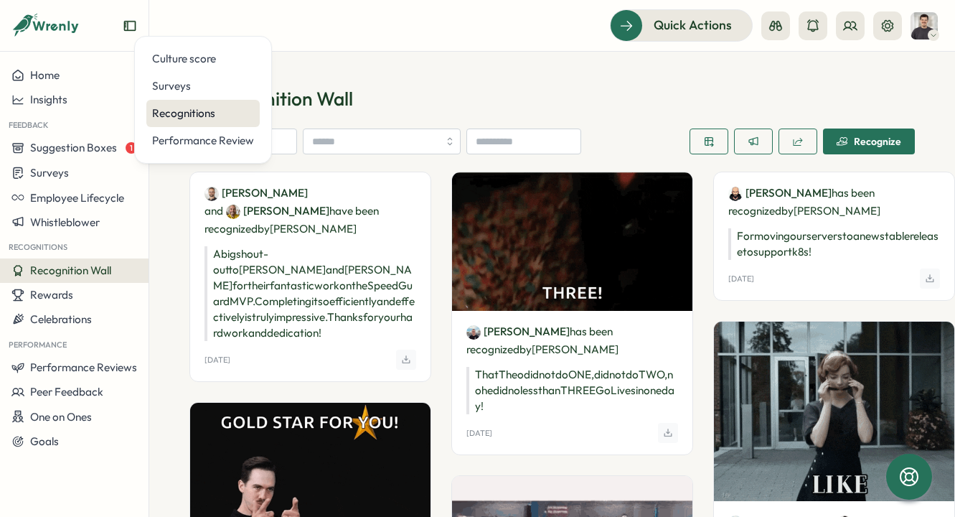
click at [183, 121] on div "Recognitions" at bounding box center [203, 113] width 102 height 16
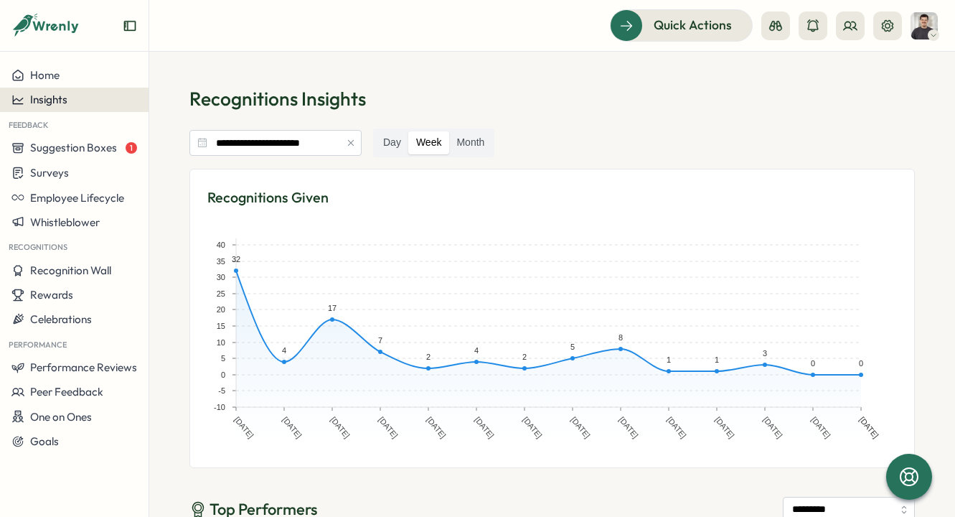
click at [82, 100] on div "Insights" at bounding box center [74, 99] width 126 height 13
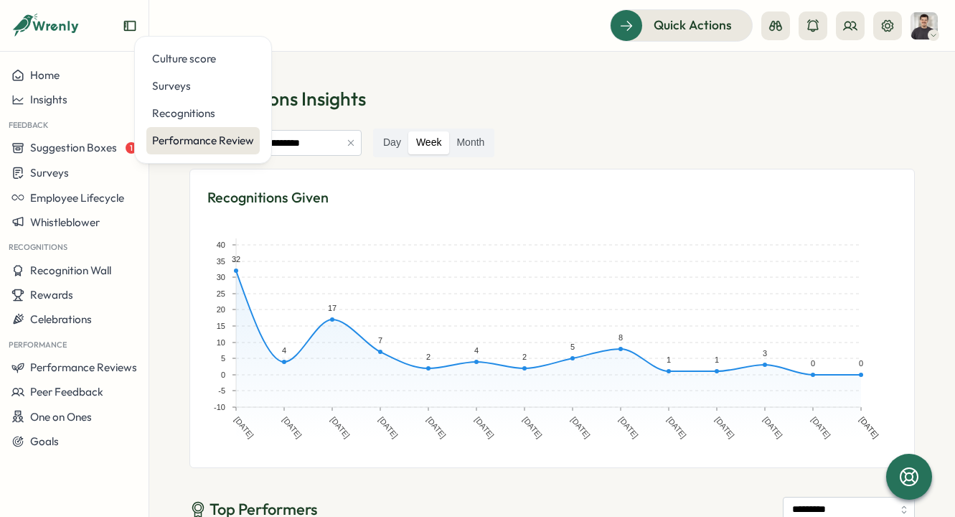
click at [203, 138] on div "Performance Review" at bounding box center [203, 141] width 102 height 16
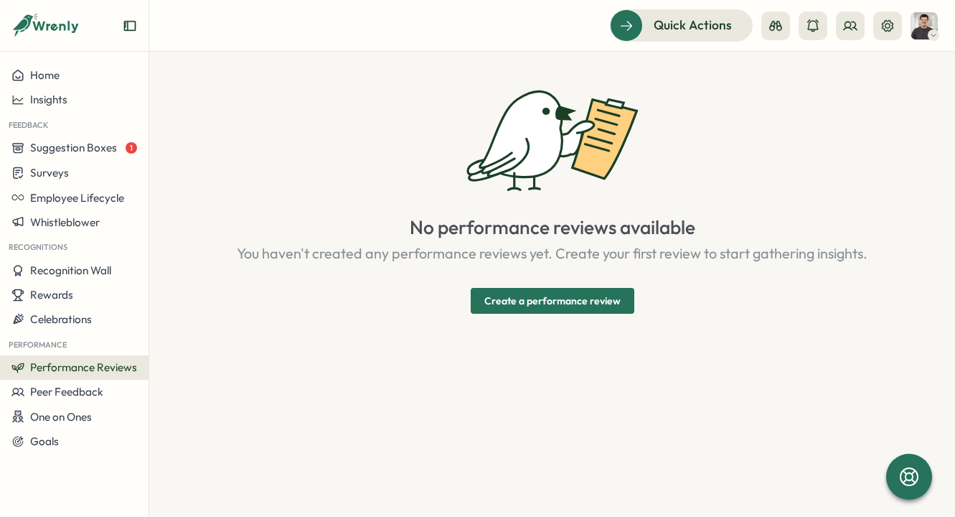
click at [509, 295] on span "Create a performance review" at bounding box center [552, 300] width 136 height 24
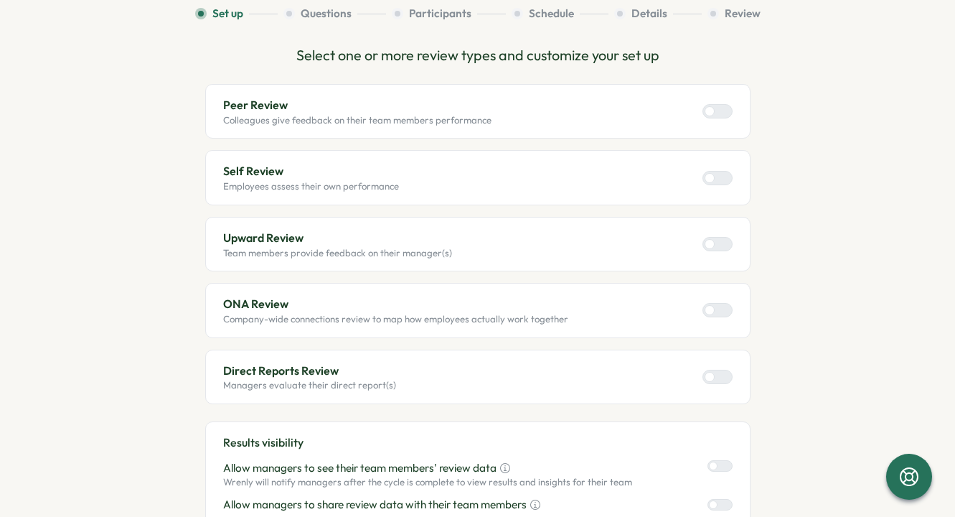
scroll to position [110, 0]
click at [705, 242] on div at bounding box center [710, 242] width 10 height 10
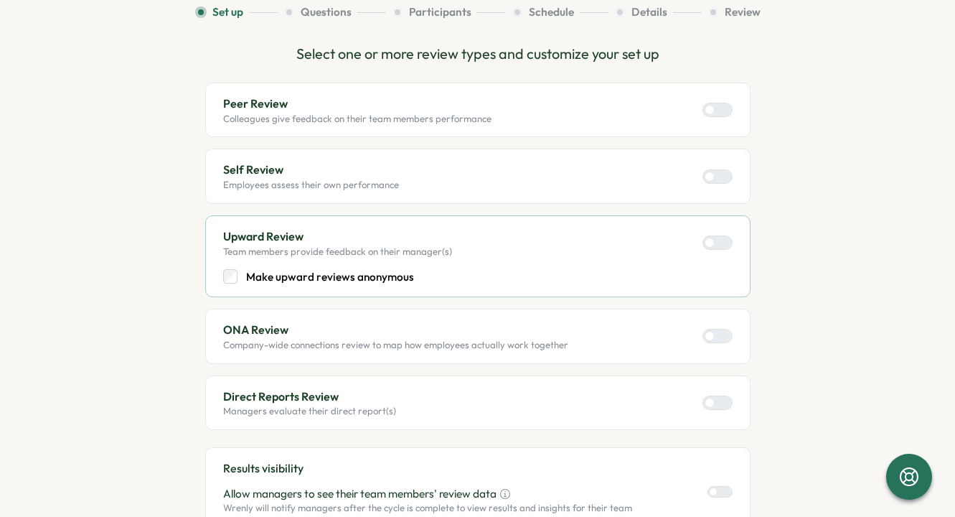
click at [715, 171] on div at bounding box center [723, 176] width 17 height 13
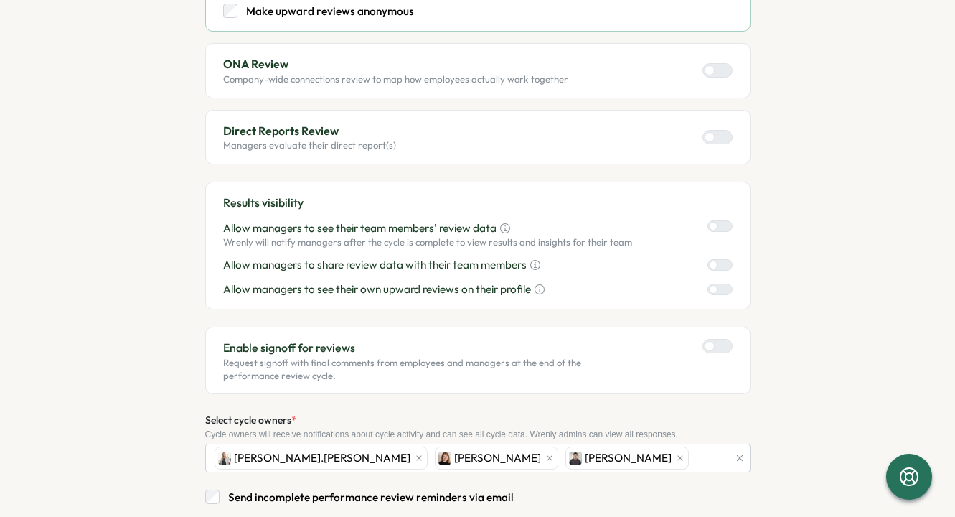
scroll to position [375, 0]
click at [707, 347] on div at bounding box center [710, 347] width 10 height 10
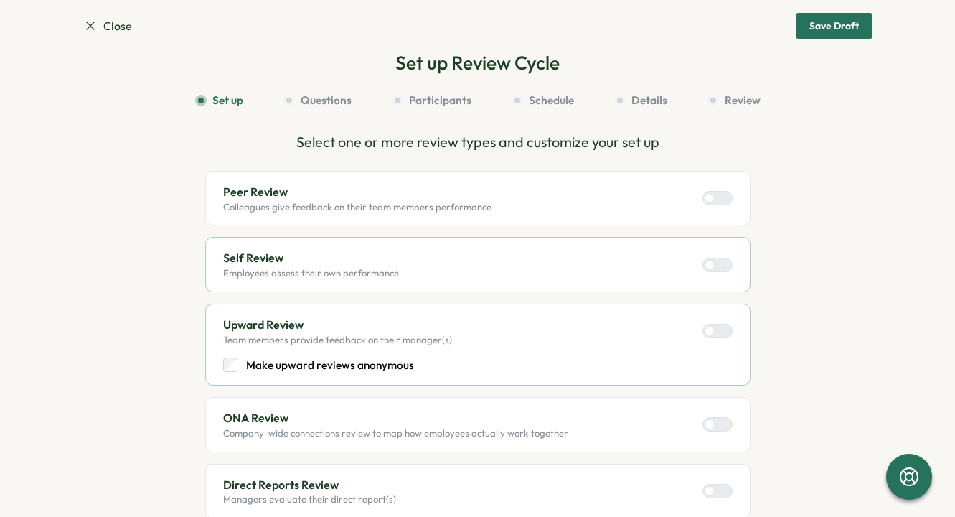
scroll to position [0, 0]
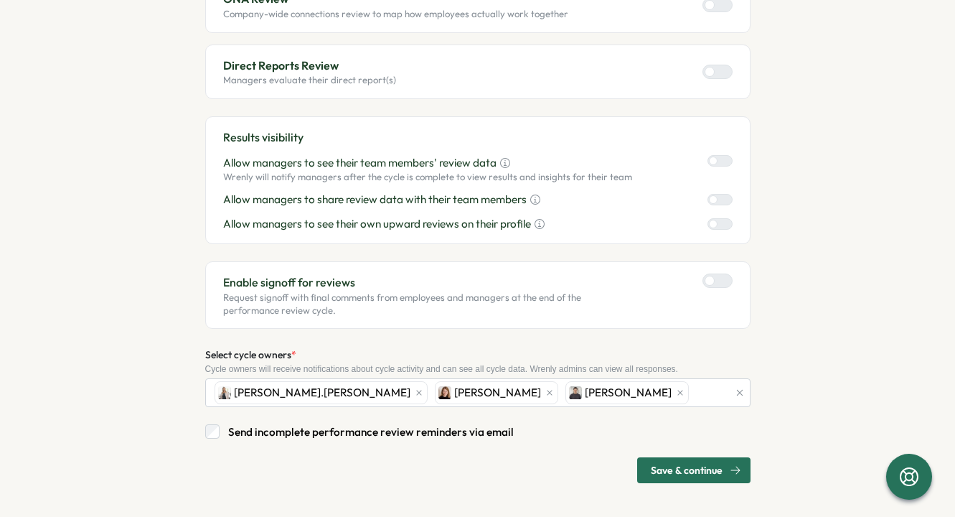
click at [694, 470] on span "Save & continue" at bounding box center [687, 470] width 72 height 24
